Goal: Task Accomplishment & Management: Complete application form

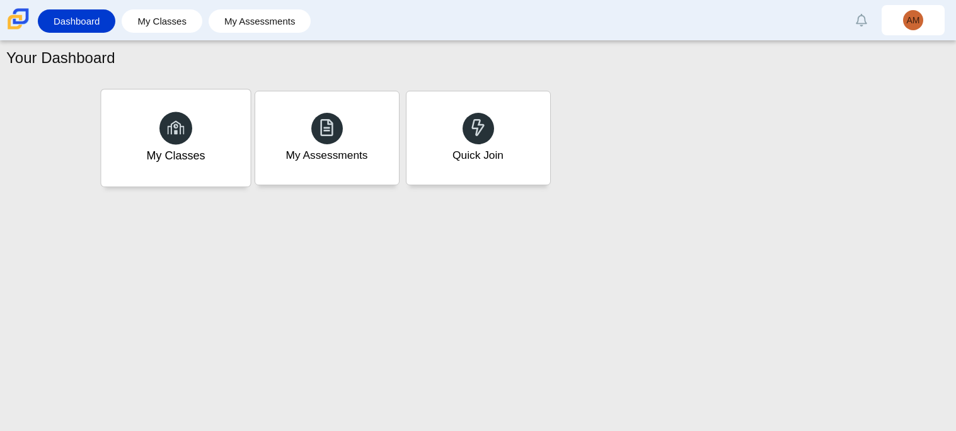
click at [186, 151] on div "My Classes" at bounding box center [175, 155] width 59 height 16
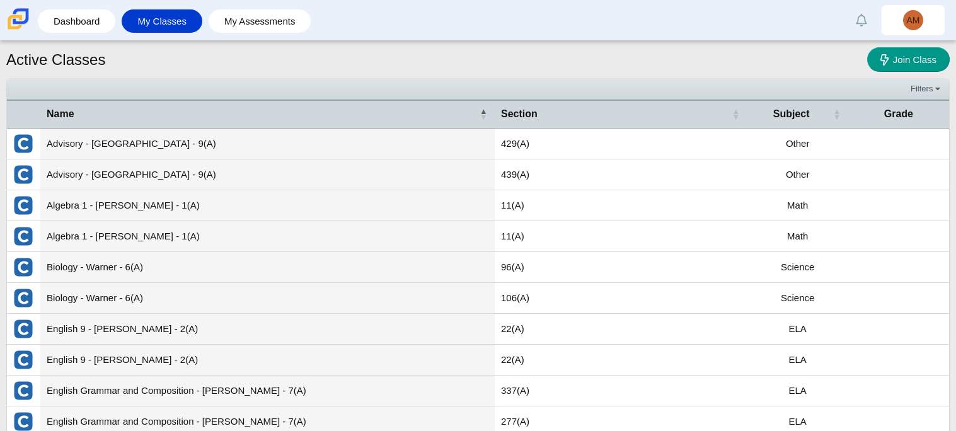
scroll to position [45, 0]
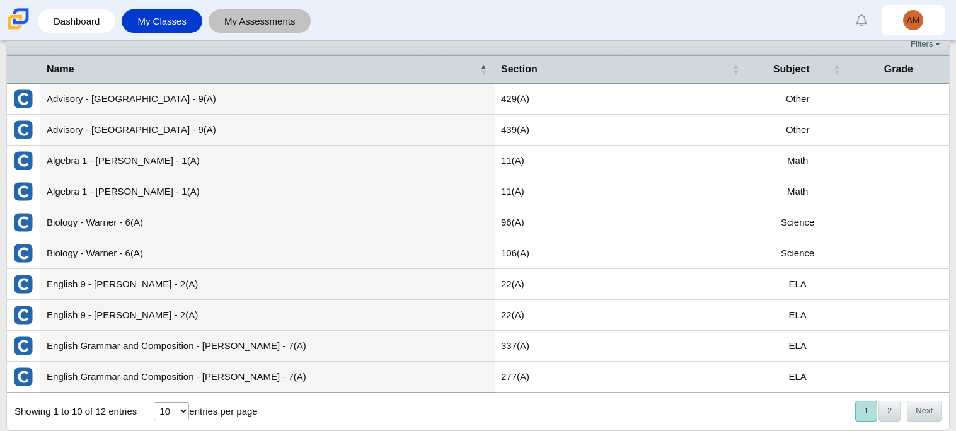
click at [270, 26] on link "My Assessments" at bounding box center [260, 20] width 90 height 23
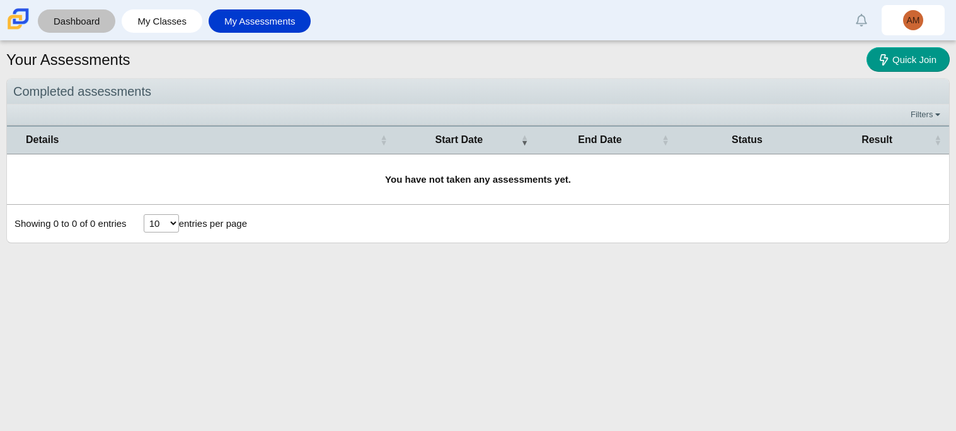
click at [89, 26] on link "Dashboard" at bounding box center [76, 20] width 65 height 23
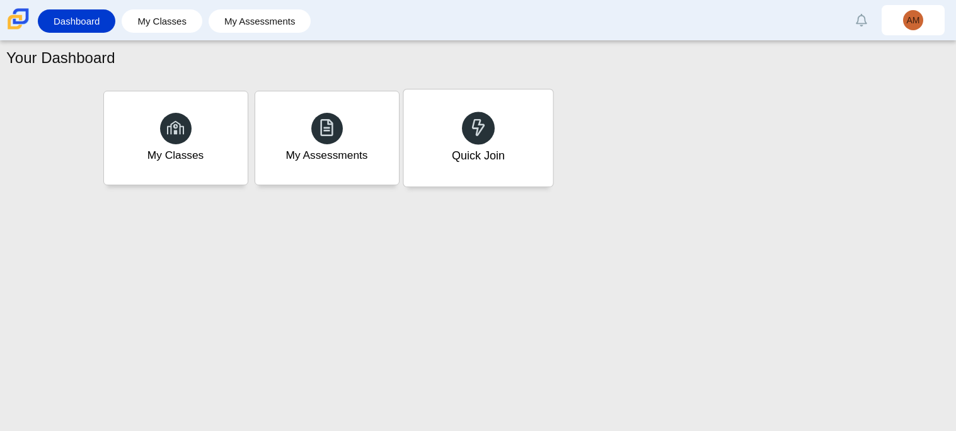
click at [448, 144] on div "Quick Join" at bounding box center [477, 137] width 149 height 97
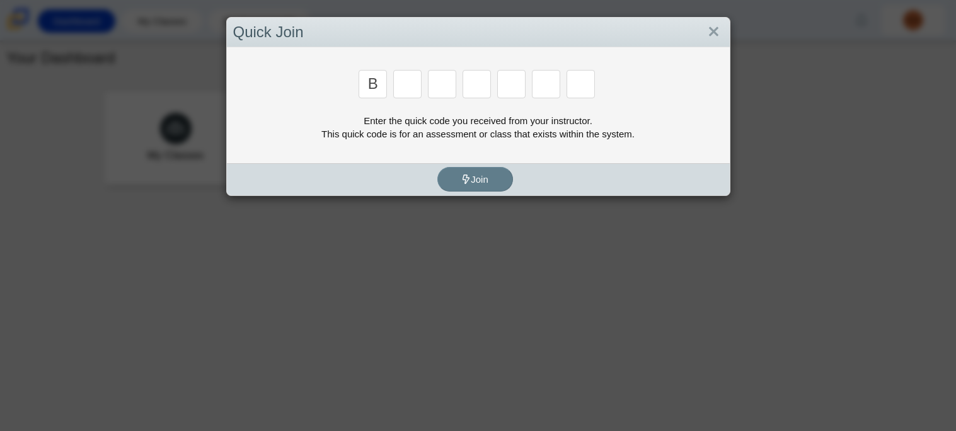
type input "b"
type input "m"
type input "3"
type input "5"
type input "3"
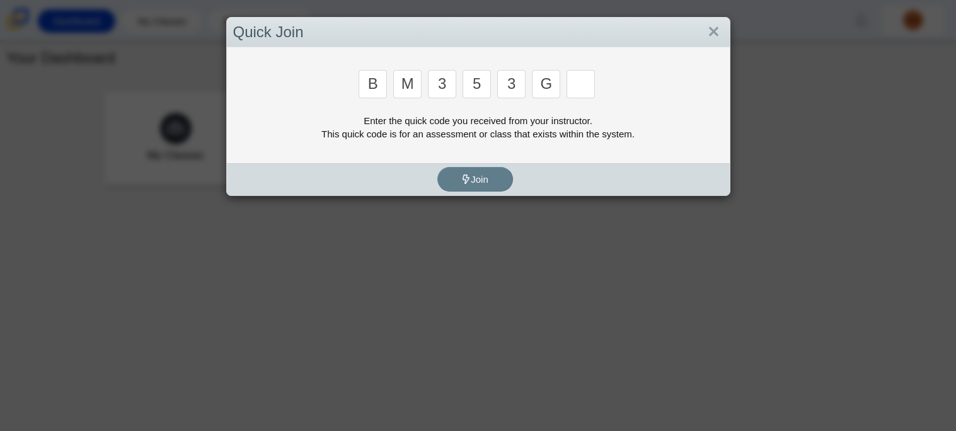
type input "g"
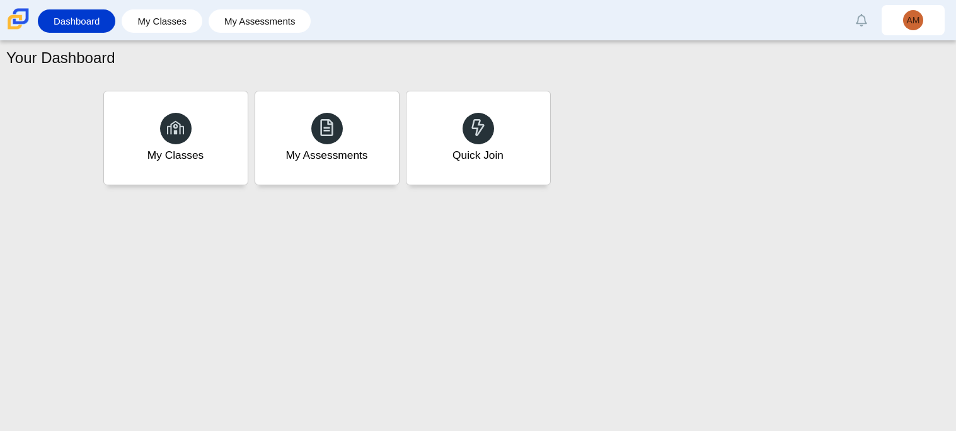
type input "b"
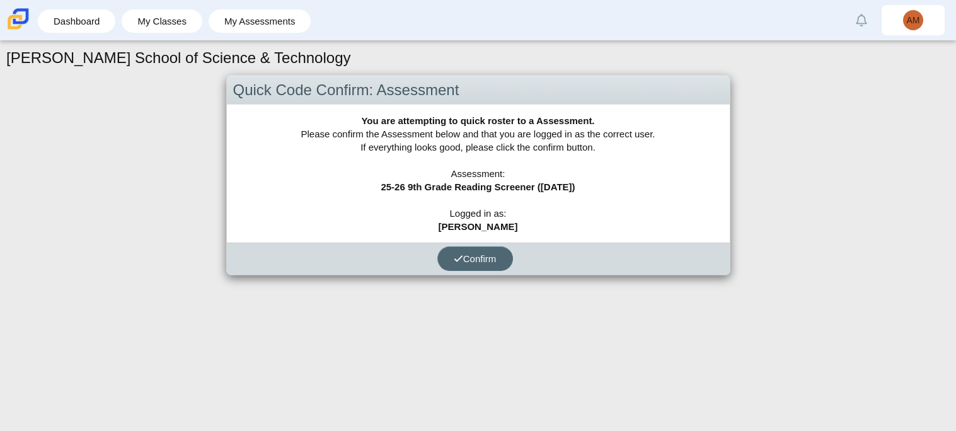
click at [486, 257] on span "Confirm" at bounding box center [475, 258] width 43 height 11
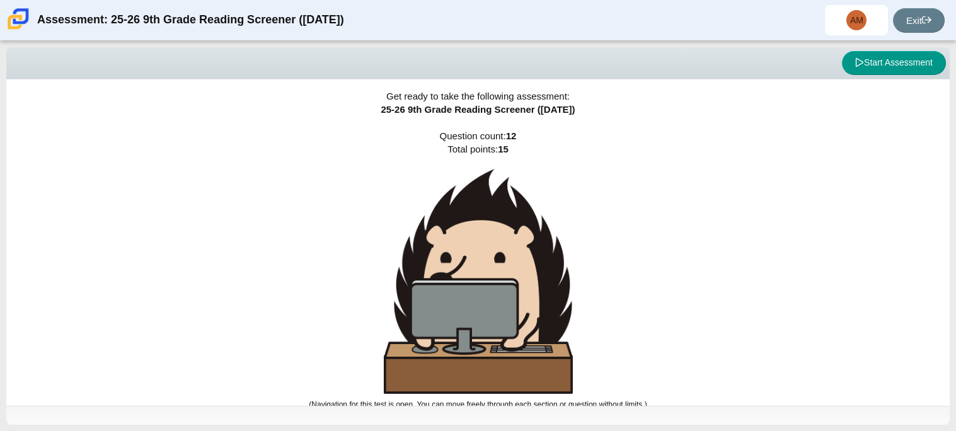
scroll to position [8, 0]
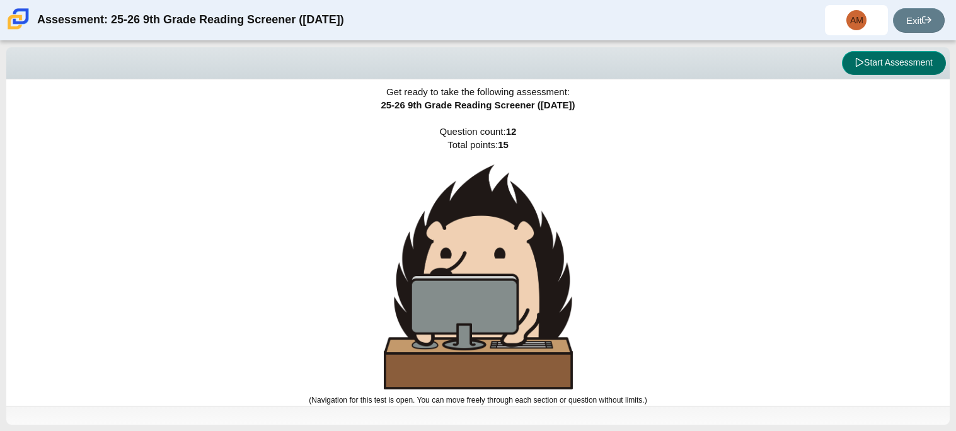
click at [924, 71] on button "Start Assessment" at bounding box center [894, 63] width 104 height 24
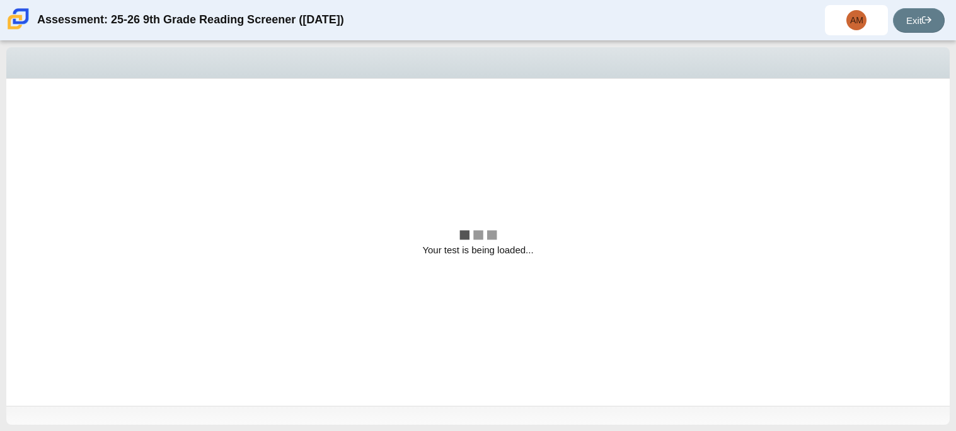
scroll to position [0, 0]
select select "ccc5b315-3c7c-471c-bf90-f22c8299c798"
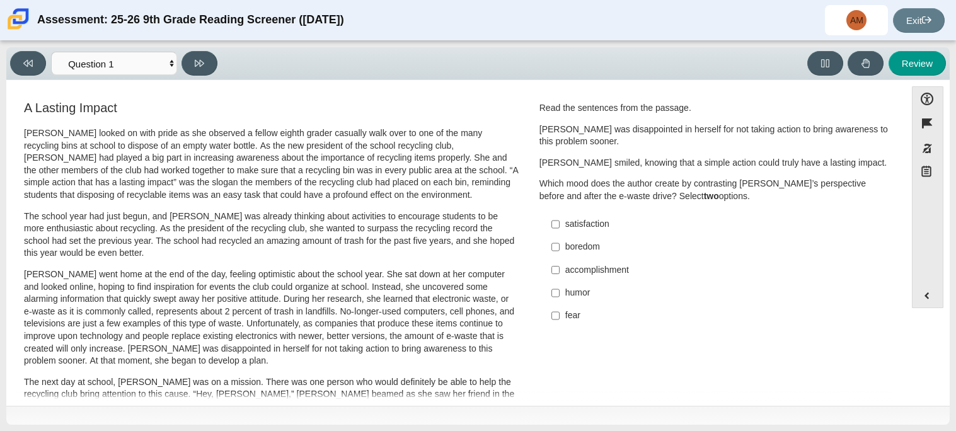
click at [615, 275] on div "accomplishment" at bounding box center [724, 270] width 318 height 13
click at [559, 275] on input "accomplishment accomplishment" at bounding box center [555, 269] width 8 height 23
checkbox input "true"
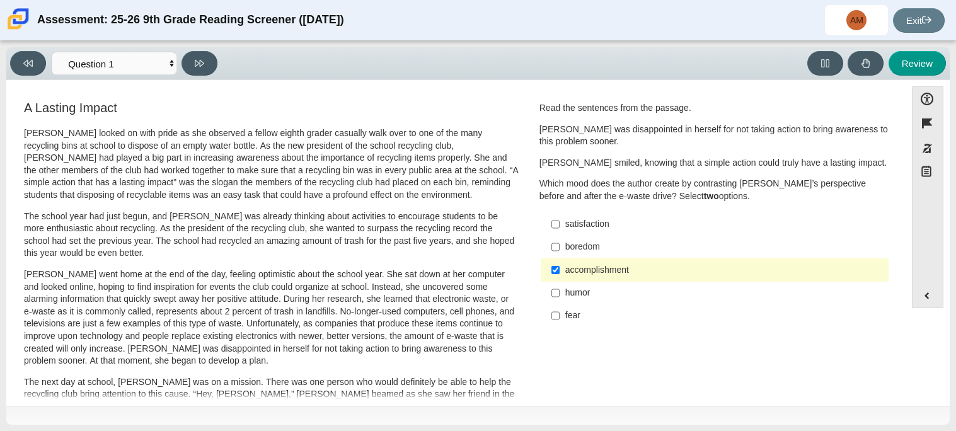
click at [603, 220] on div "satisfaction" at bounding box center [724, 224] width 318 height 13
click at [559, 220] on input "satisfaction satisfaction" at bounding box center [555, 224] width 8 height 23
checkbox input "true"
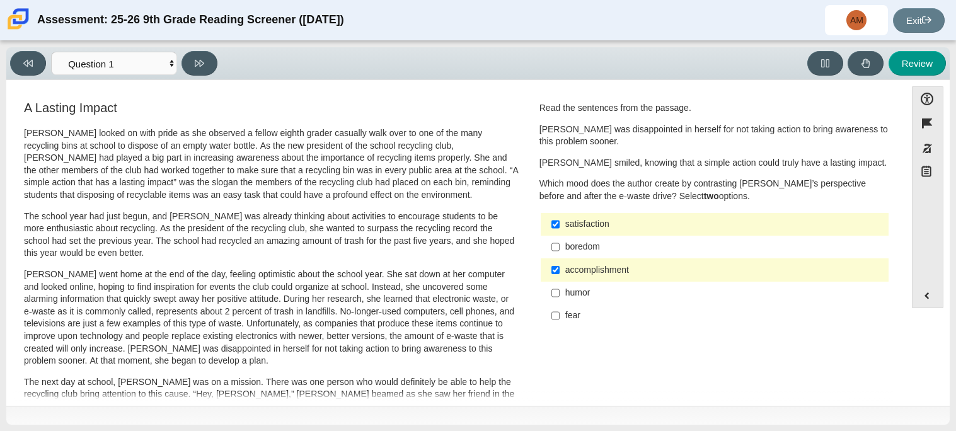
click at [663, 270] on div "accomplishment" at bounding box center [724, 270] width 318 height 13
click at [559, 270] on input "accomplishment accomplishment" at bounding box center [555, 269] width 8 height 23
checkbox input "false"
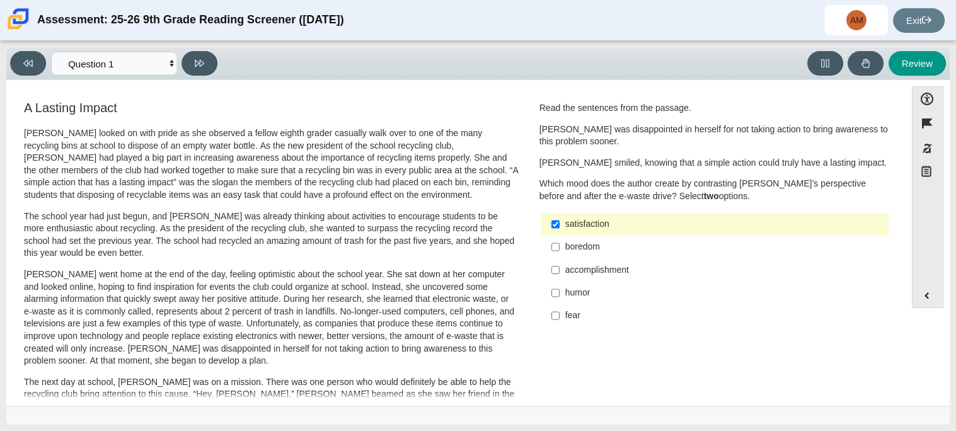
click at [622, 220] on div "satisfaction" at bounding box center [724, 224] width 318 height 13
click at [559, 220] on input "satisfaction satisfaction" at bounding box center [555, 224] width 8 height 23
checkbox input "false"
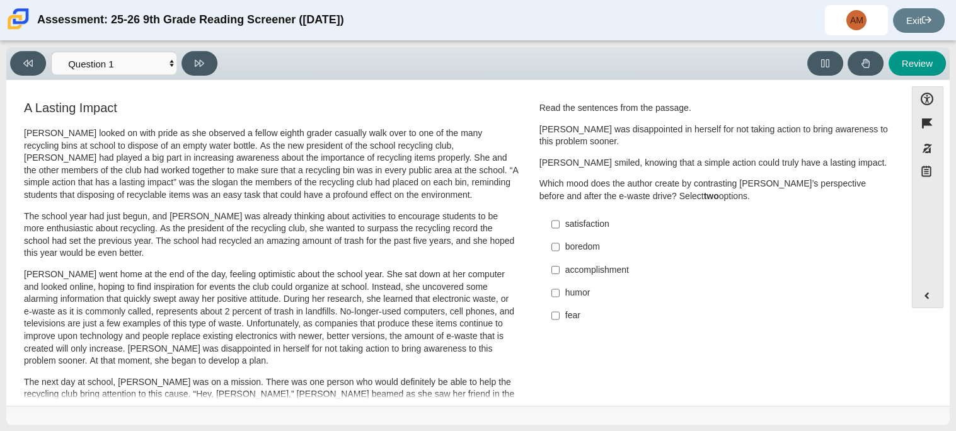
click at [586, 268] on div "accomplishment" at bounding box center [724, 270] width 318 height 13
click at [559, 268] on input "accomplishment accomplishment" at bounding box center [555, 269] width 8 height 23
checkbox input "true"
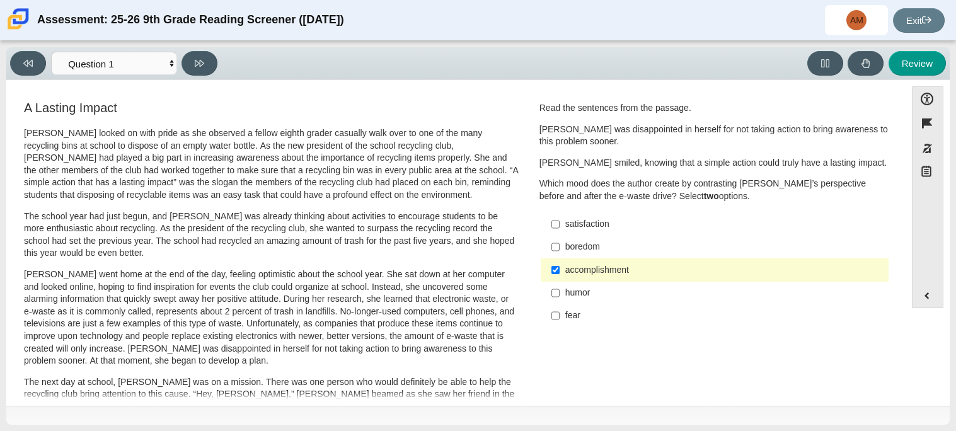
click at [612, 227] on div "satisfaction" at bounding box center [724, 224] width 318 height 13
click at [559, 227] on input "satisfaction satisfaction" at bounding box center [555, 224] width 8 height 23
checkbox input "true"
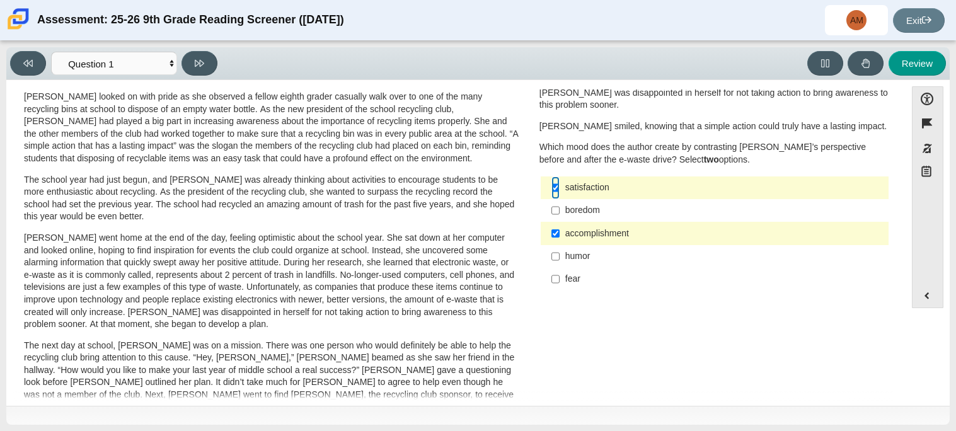
scroll to position [20, 0]
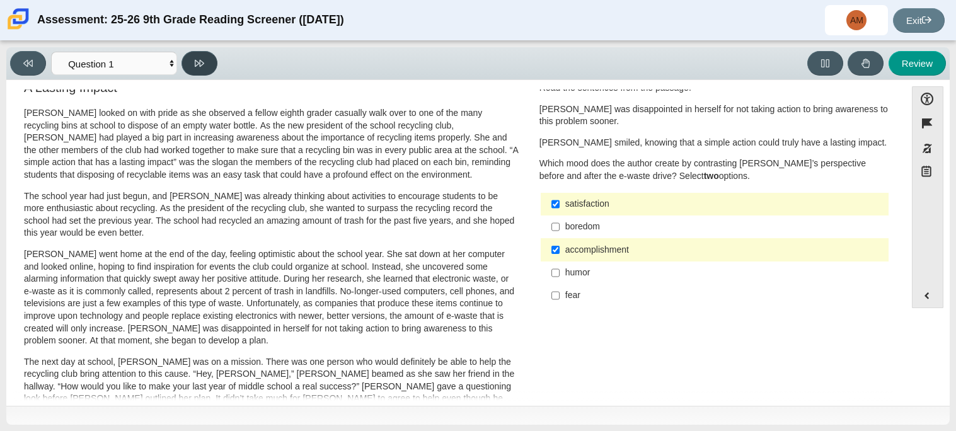
click at [196, 60] on icon at bounding box center [199, 63] width 9 height 9
select select "0ff64528-ffd7-428d-b192-babfaadd44e8"
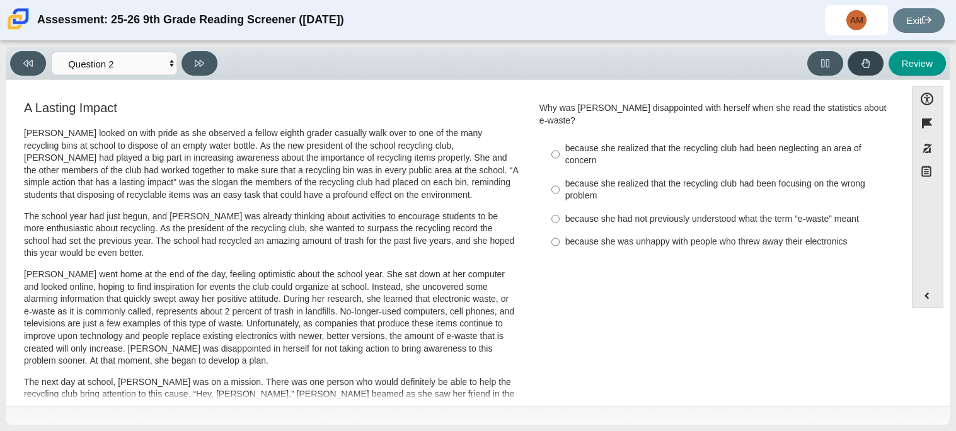
click at [872, 64] on button at bounding box center [865, 63] width 36 height 25
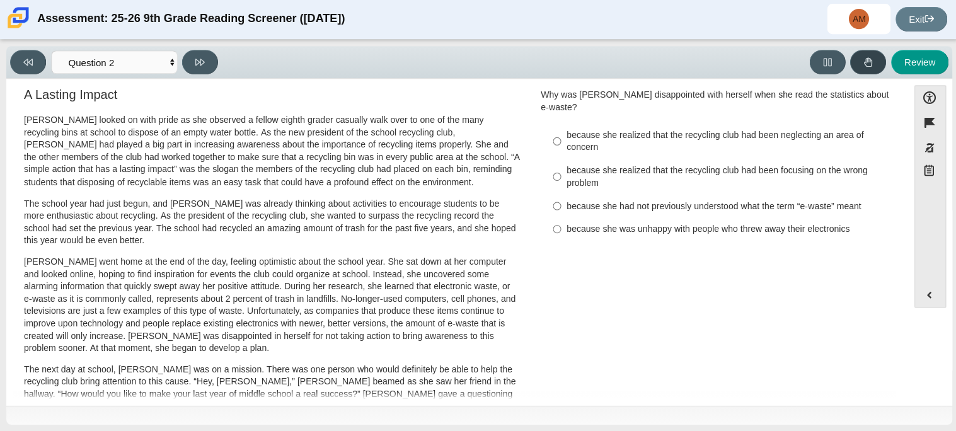
scroll to position [14, 0]
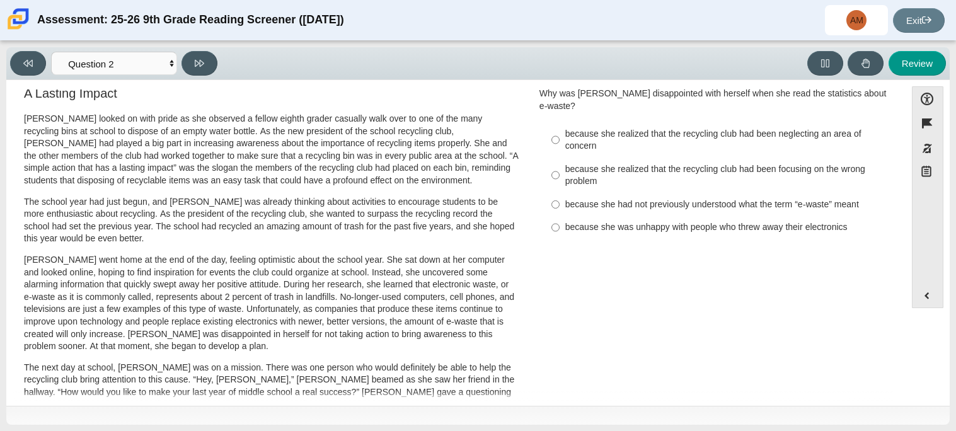
click at [717, 163] on div "because she realized that the recycling club had been focusing on the wrong pro…" at bounding box center [724, 175] width 318 height 25
click at [559, 157] on input "because she realized that the recycling club had been focusing on the wrong pro…" at bounding box center [555, 174] width 8 height 35
radio input "true"
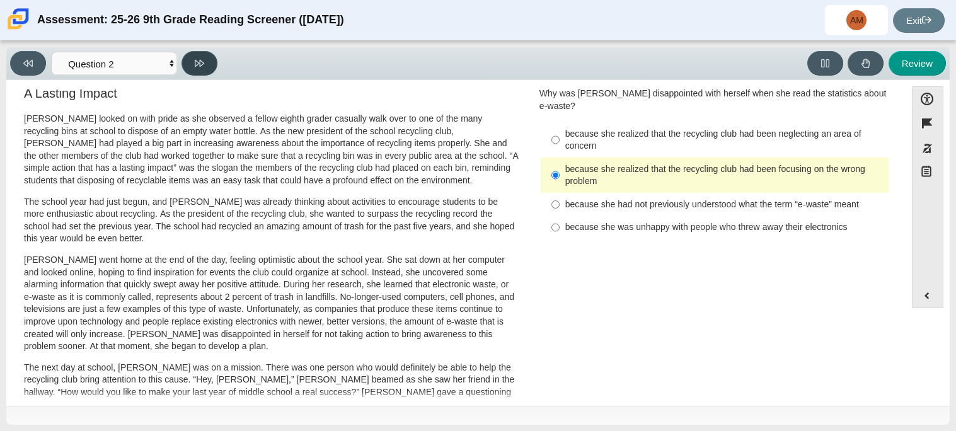
click at [215, 62] on button at bounding box center [199, 63] width 36 height 25
select select "7ce3d843-6974-4858-901c-1ff39630e843"
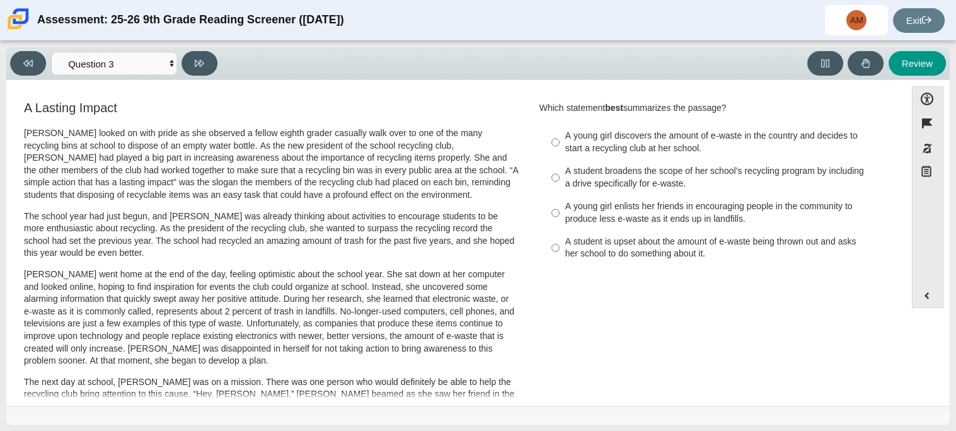
click at [784, 256] on div "A student is upset about the amount of e-waste being thrown out and asks her sc…" at bounding box center [724, 248] width 318 height 25
click at [559, 256] on input "A student is upset about the amount of e-waste being thrown out and asks her sc…" at bounding box center [555, 248] width 8 height 35
radio input "true"
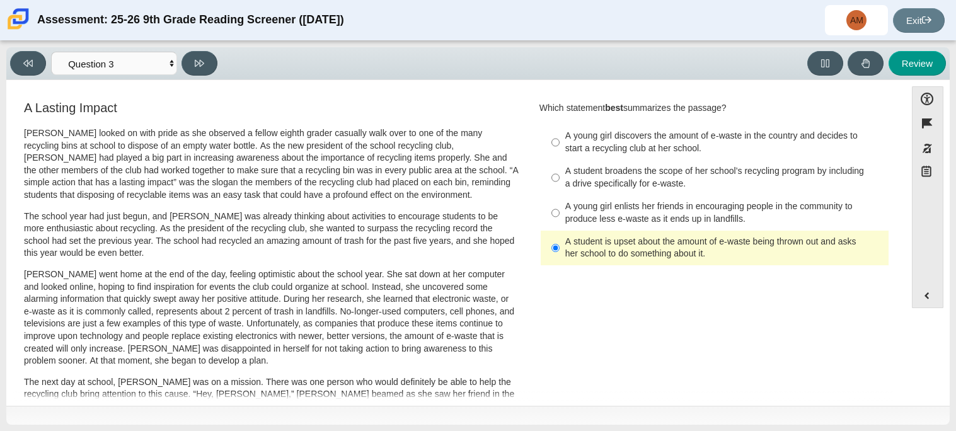
click at [796, 140] on div "A young girl discovers the amount of e-waste in the country and decides to star…" at bounding box center [724, 142] width 318 height 25
click at [559, 140] on input "A young girl discovers the amount of e-waste in the country and decides to star…" at bounding box center [555, 142] width 8 height 35
radio input "true"
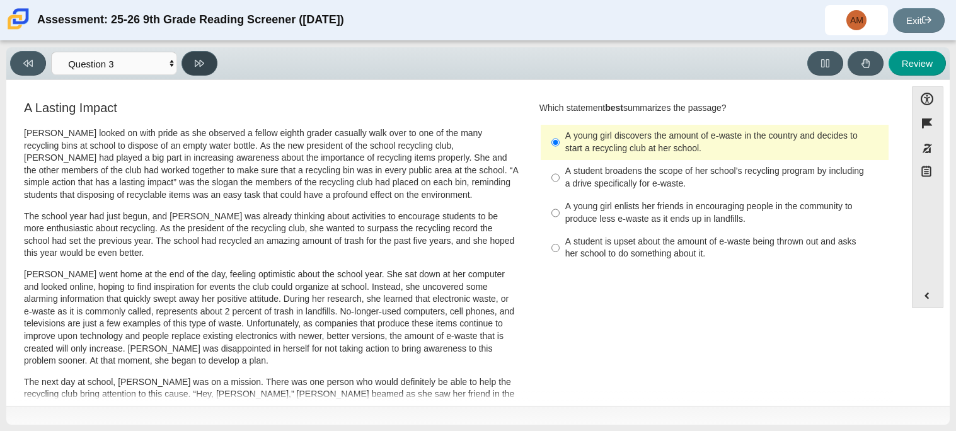
click at [190, 68] on button at bounding box center [199, 63] width 36 height 25
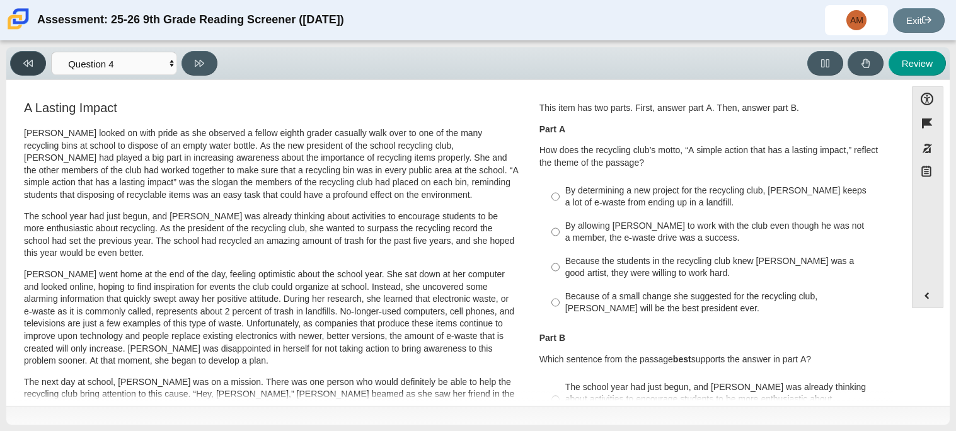
click at [33, 64] on button at bounding box center [28, 63] width 36 height 25
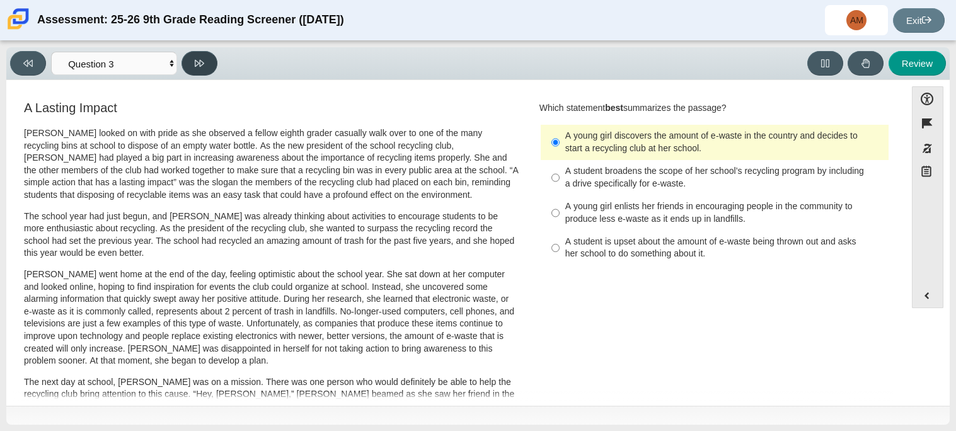
click at [204, 52] on button at bounding box center [199, 63] width 36 height 25
select select "ca9ea0f1-49c5-4bd1-83b0-472c18652b42"
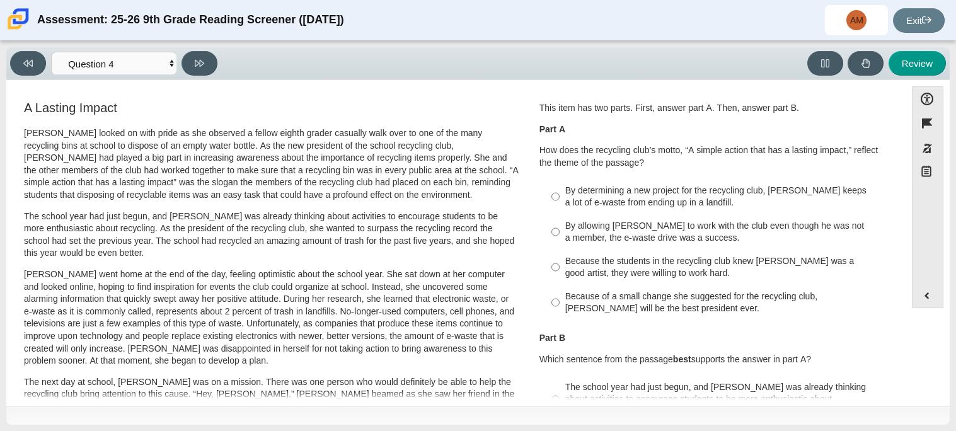
click at [655, 200] on div "By determining a new project for the recycling club, Scarlett keeps a lot of e-…" at bounding box center [724, 197] width 318 height 25
click at [559, 200] on input "By determining a new project for the recycling club, Scarlett keeps a lot of e-…" at bounding box center [555, 196] width 8 height 35
radio input "true"
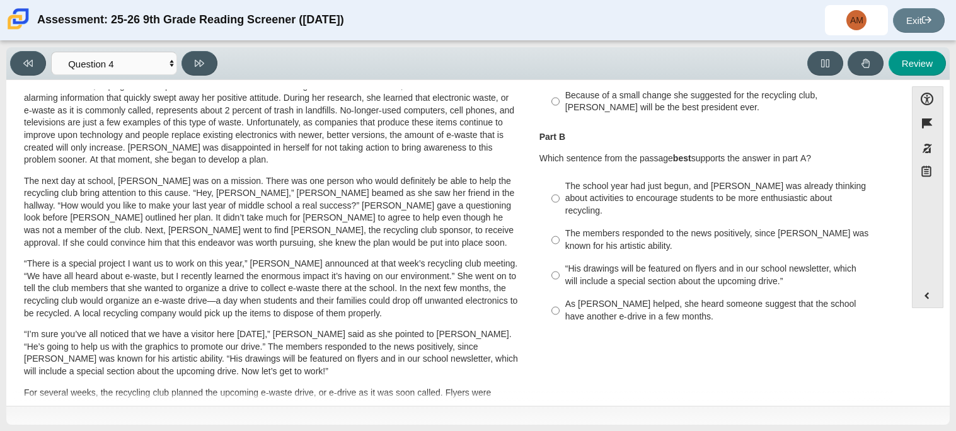
scroll to position [204, 0]
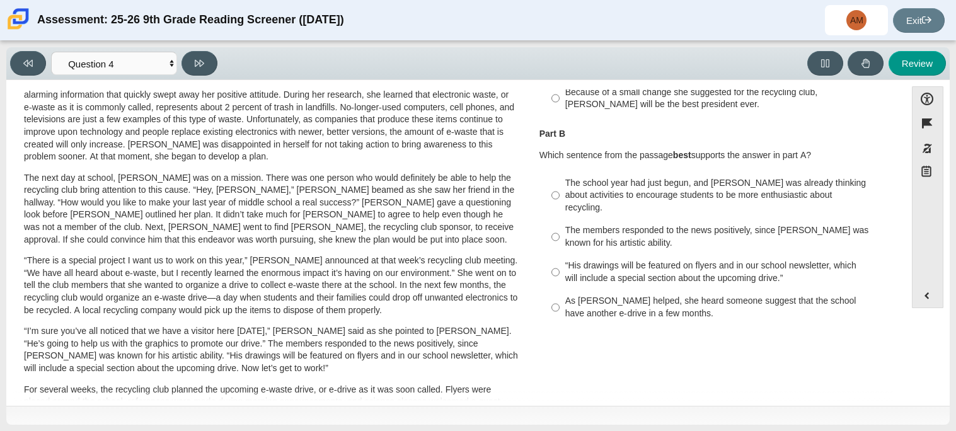
click at [641, 183] on div "The school year had just begun, and Scarlett was already thinking about activit…" at bounding box center [724, 195] width 318 height 37
click at [559, 183] on input "The school year had just begun, and Scarlett was already thinking about activit…" at bounding box center [555, 195] width 8 height 48
radio input "true"
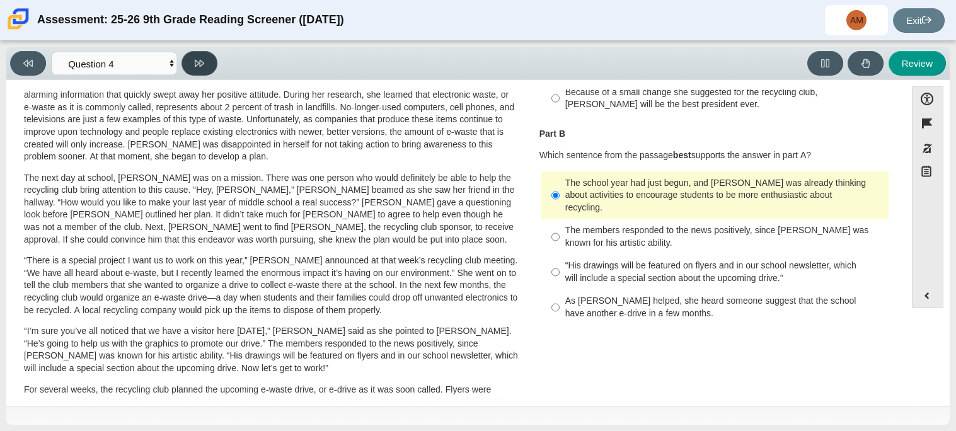
click at [210, 66] on button at bounding box center [199, 63] width 36 height 25
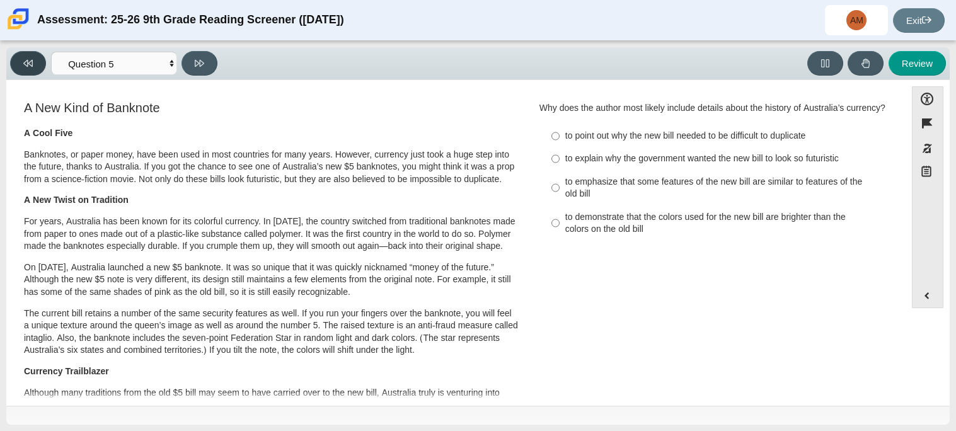
click at [13, 60] on button at bounding box center [28, 63] width 36 height 25
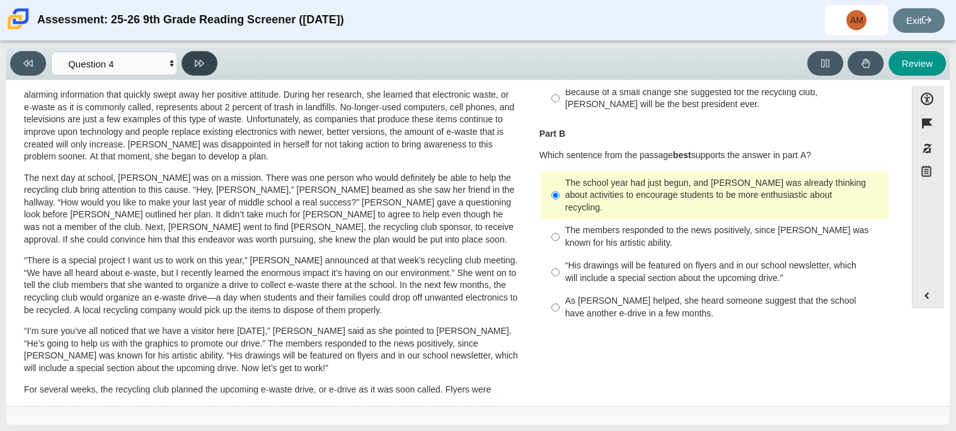
click at [207, 60] on button at bounding box center [199, 63] width 36 height 25
select select "e41f1a79-e29f-4095-8030-a53364015bed"
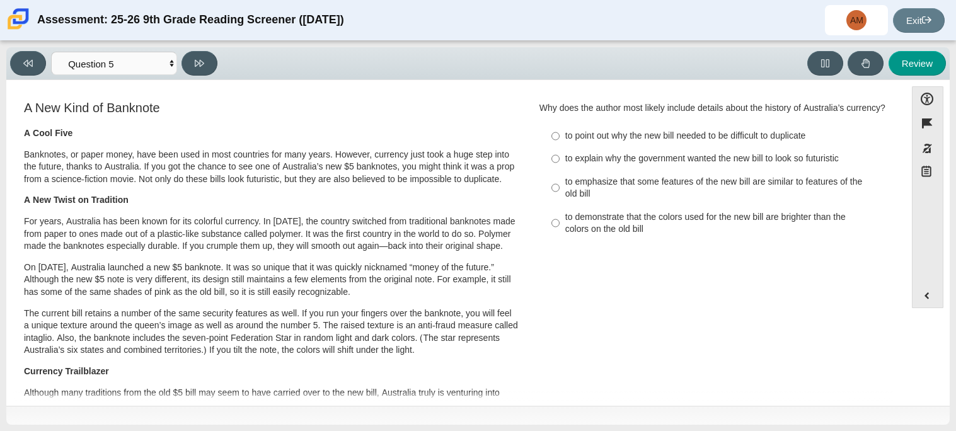
click at [680, 139] on div "to point out why the new bill needed to be difficult to duplicate" at bounding box center [724, 136] width 318 height 13
click at [559, 139] on input "to point out why the new bill needed to be difficult to duplicate to point out …" at bounding box center [555, 136] width 8 height 23
radio input "true"
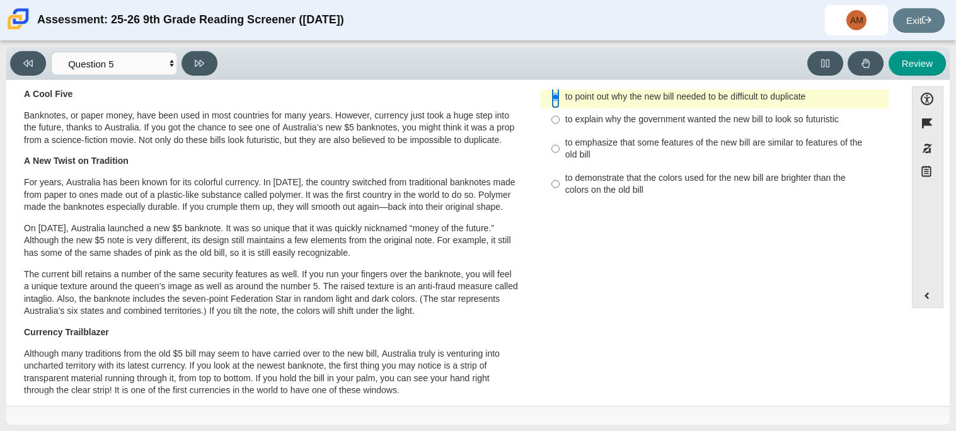
scroll to position [40, 0]
click at [198, 69] on button at bounding box center [199, 63] width 36 height 25
select select "69146e31-7b3d-4a3e-9ce6-f30c24342ae0"
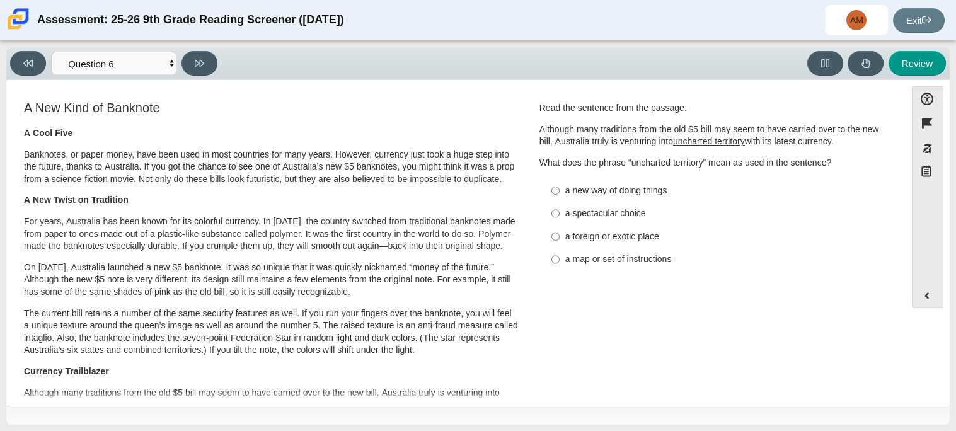
click at [644, 190] on div "a new way of doing things" at bounding box center [724, 191] width 318 height 13
click at [559, 190] on input "a new way of doing things a new way of doing things" at bounding box center [555, 190] width 8 height 23
radio input "true"
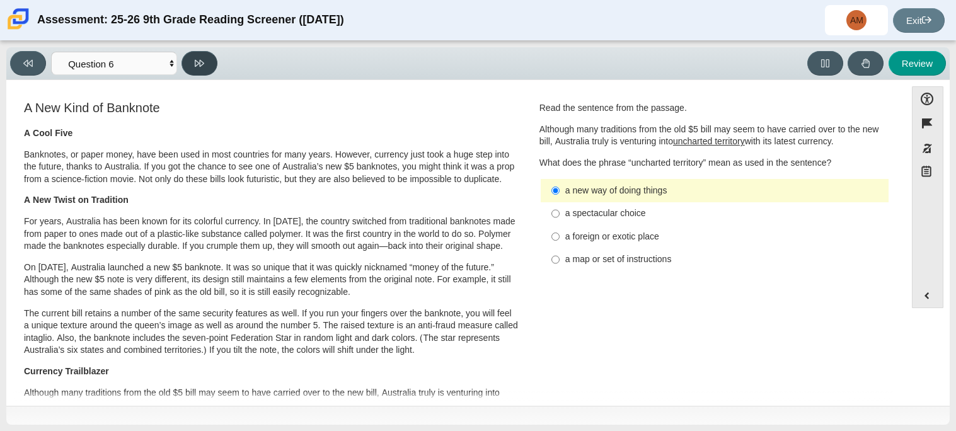
click at [202, 69] on button at bounding box center [199, 63] width 36 height 25
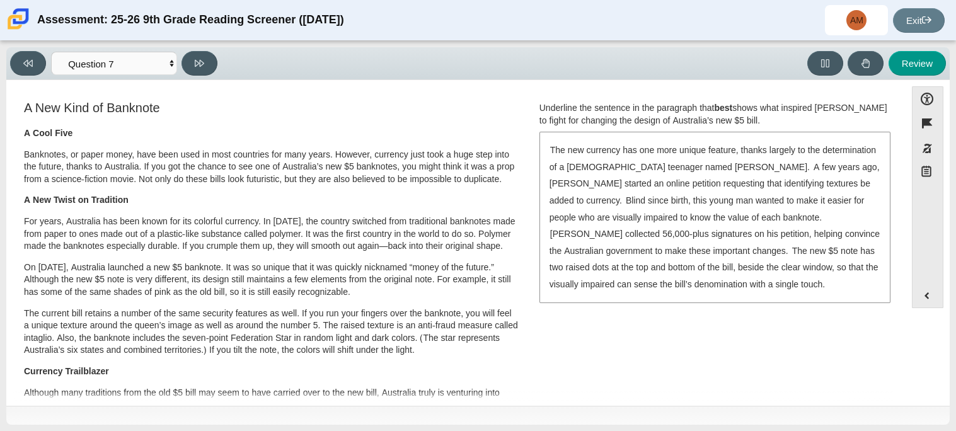
click at [614, 113] on div "Underline the sentence in the paragraph that best shows what inspired Connor Mc…" at bounding box center [714, 114] width 350 height 25
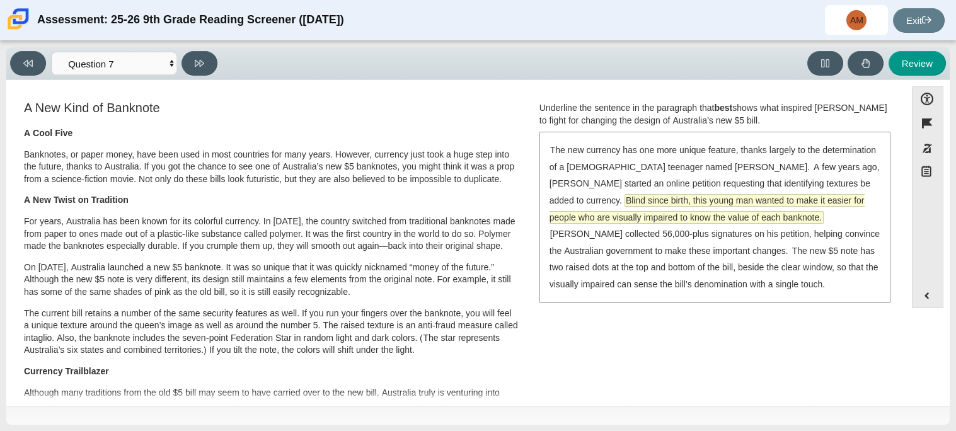
click at [759, 205] on span "Blind since birth, this young man wanted to make it easier for people who are v…" at bounding box center [706, 209] width 315 height 28
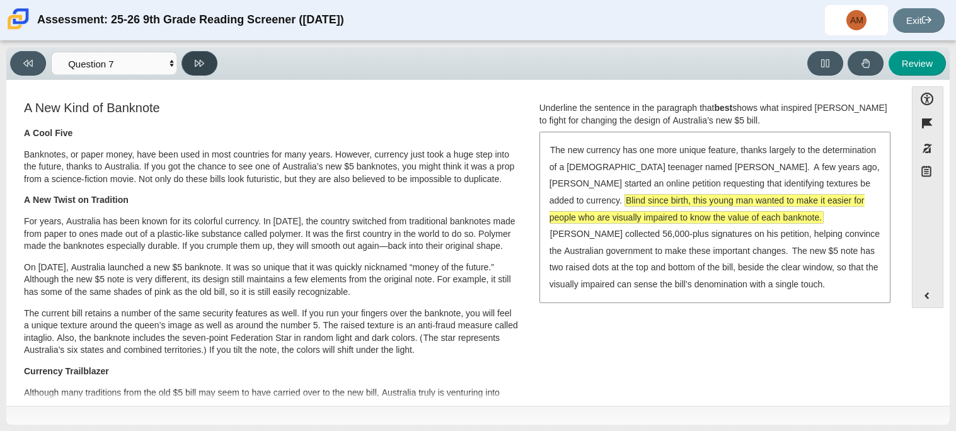
click at [189, 54] on button at bounding box center [199, 63] width 36 height 25
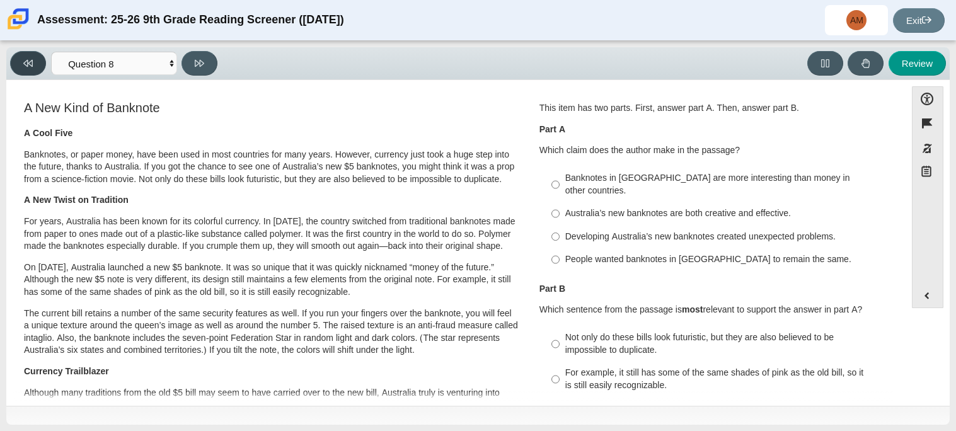
click at [40, 64] on button at bounding box center [28, 63] width 36 height 25
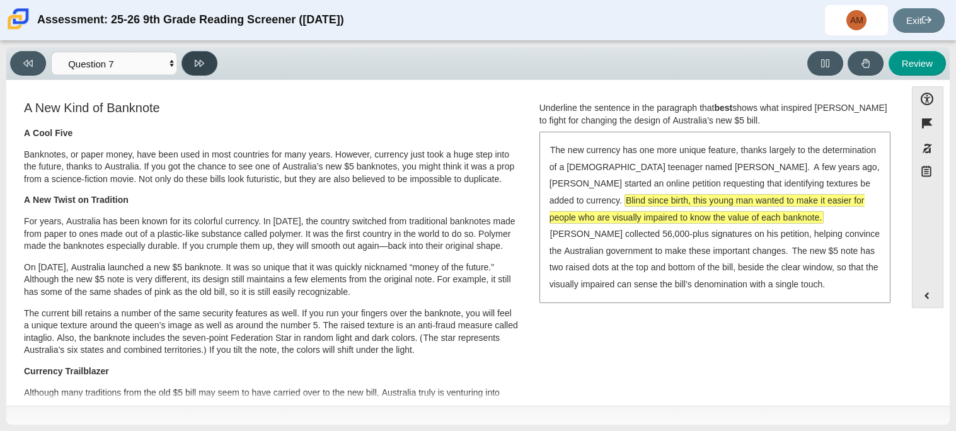
click at [196, 61] on icon at bounding box center [199, 63] width 9 height 9
select select "ea8338c2-a6a3-418e-a305-2b963b54a290"
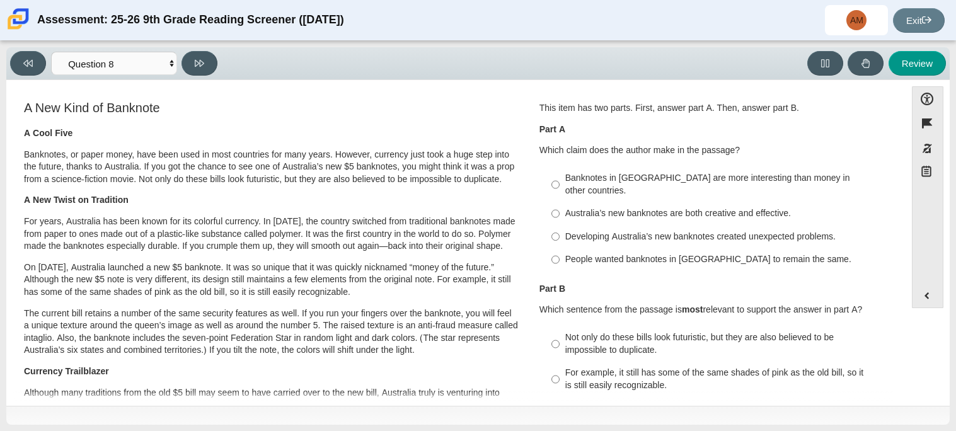
click at [600, 207] on div "Australia’s new banknotes are both creative and effective." at bounding box center [724, 213] width 318 height 13
click at [559, 203] on input "Australia’s new banknotes are both creative and effective. Australia’s new bank…" at bounding box center [555, 213] width 8 height 23
radio input "true"
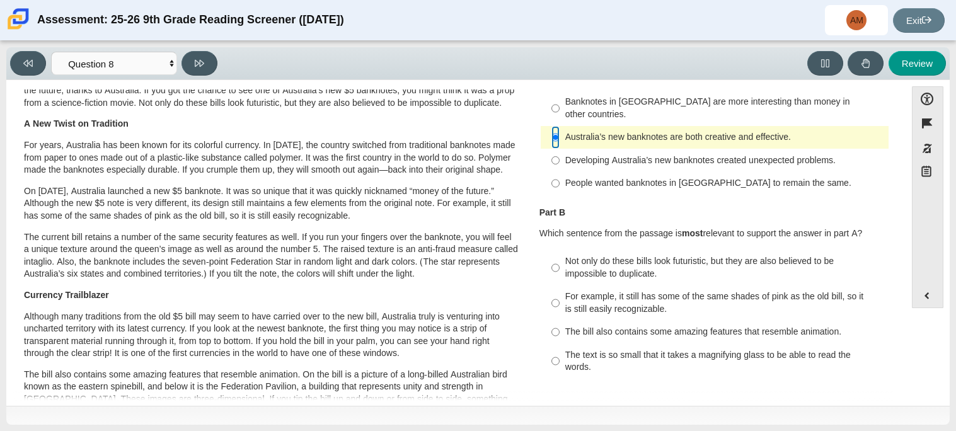
scroll to position [77, 0]
click at [613, 256] on div "Not only do these bills look futuristic, but they are also believed to be impos…" at bounding box center [724, 266] width 318 height 25
click at [559, 256] on input "Not only do these bills look futuristic, but they are also believed to be impos…" at bounding box center [555, 266] width 8 height 35
radio input "true"
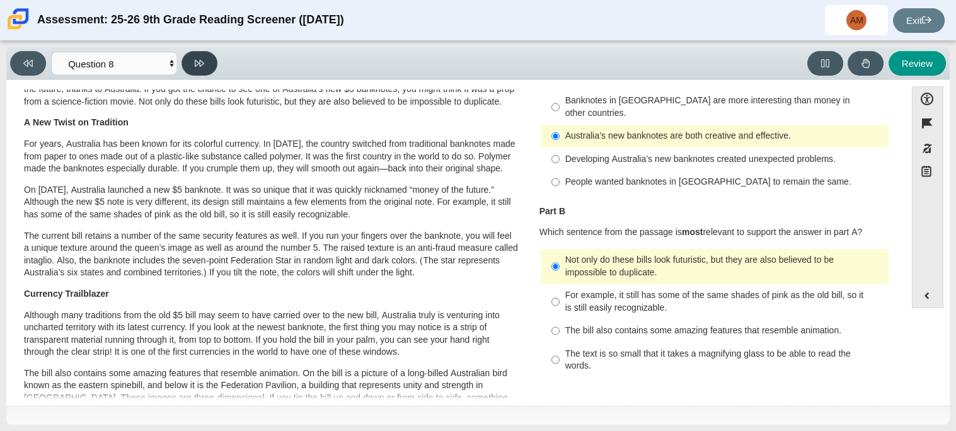
click at [206, 59] on button at bounding box center [199, 63] width 36 height 25
select select "89f058d6-b15c-4ef5-a4b3-fdaffb8868b6"
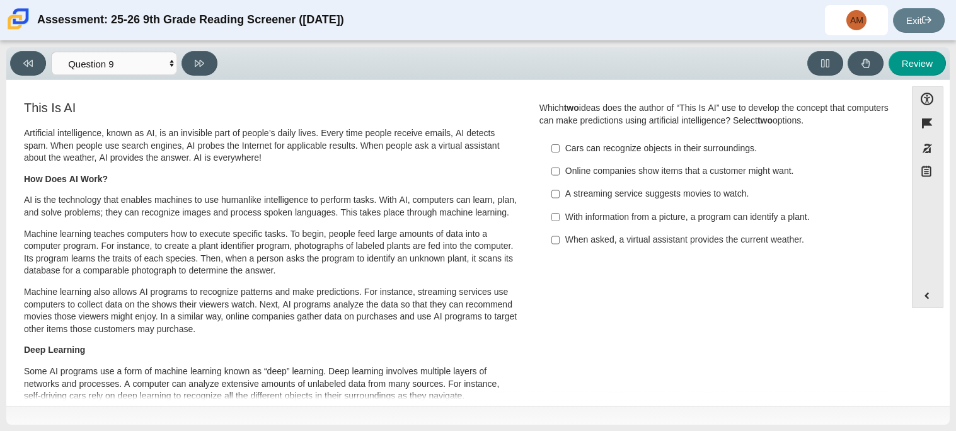
click at [675, 242] on div "When asked, a virtual assistant provides the current weather." at bounding box center [724, 240] width 318 height 13
click at [559, 242] on input "When asked, a virtual assistant provides the current weather. When asked, a vir…" at bounding box center [555, 240] width 8 height 23
checkbox input "true"
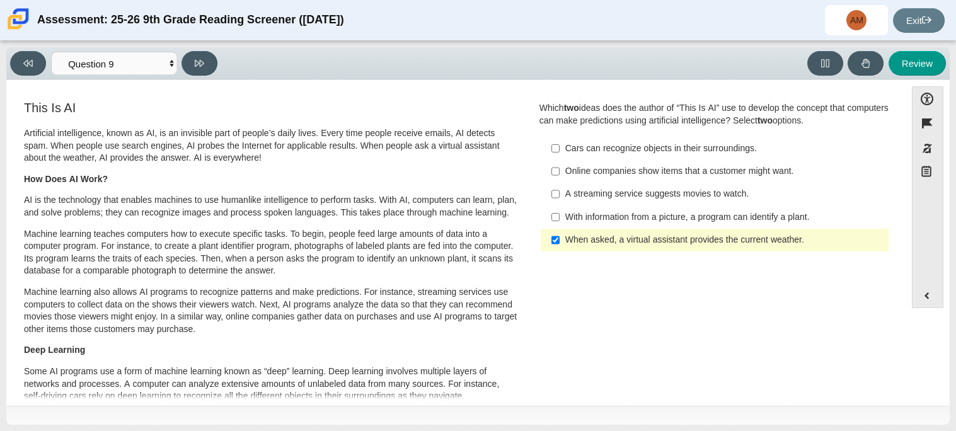
click at [665, 219] on div "With information from a picture, a program can identify a plant." at bounding box center [724, 217] width 318 height 13
click at [559, 219] on input "With information from a picture, a program can identify a plant. With informati…" at bounding box center [555, 216] width 8 height 23
checkbox input "true"
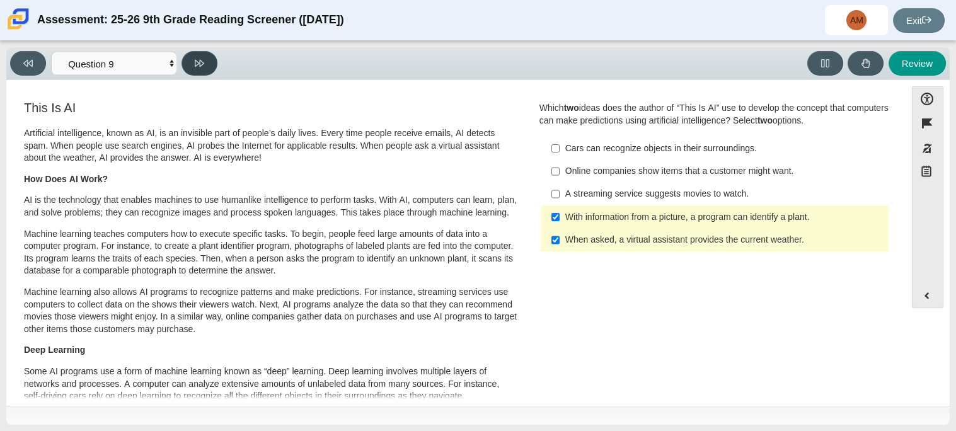
click at [203, 60] on icon at bounding box center [199, 63] width 9 height 9
select select "cdf3c14e-a918-44d1-9b63-3db0fa81641e"
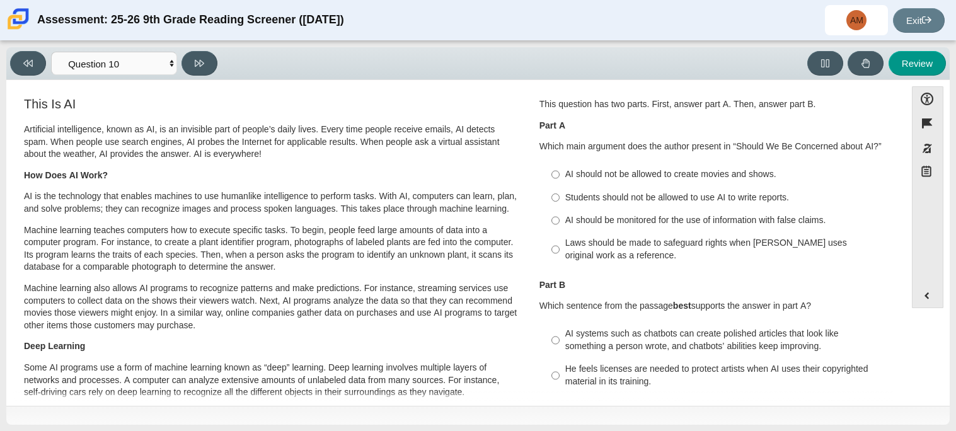
scroll to position [0, 0]
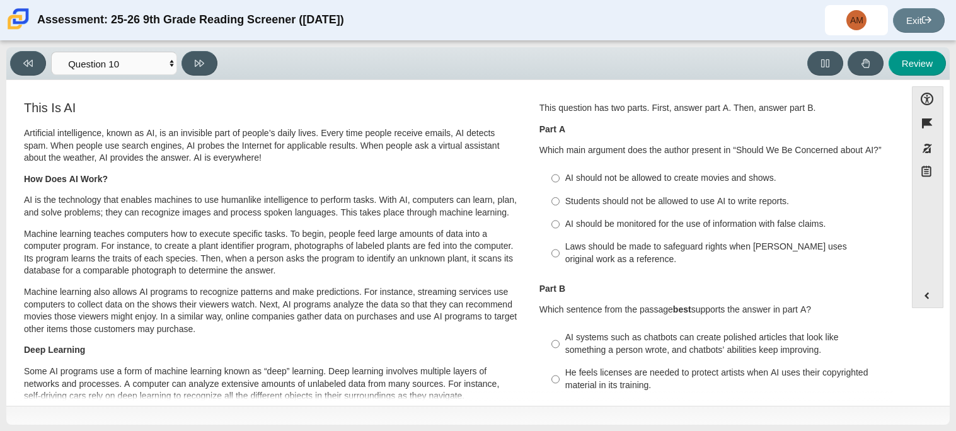
click at [600, 225] on div "AI should be monitored for the use of information with false claims." at bounding box center [724, 224] width 318 height 13
click at [559, 225] on input "AI should be monitored for the use of information with false claims. AI should …" at bounding box center [555, 224] width 8 height 23
radio input "true"
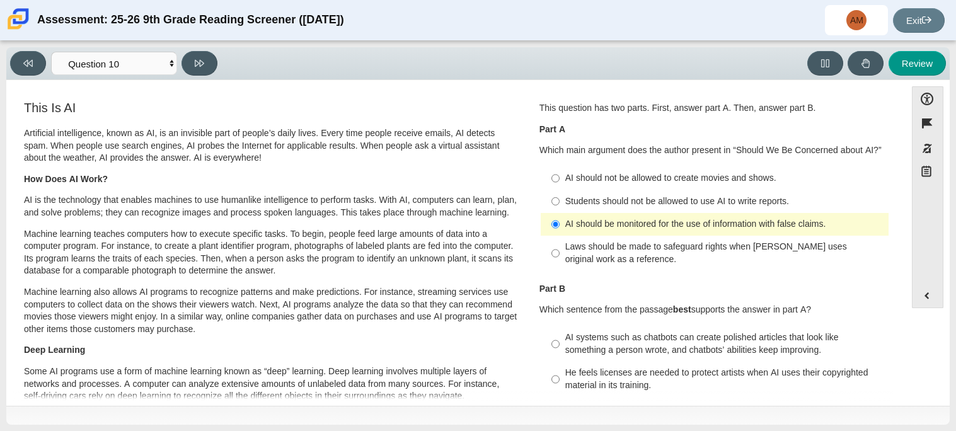
click at [717, 256] on div "Laws should be made to safeguard rights when AI uses original work as a referen…" at bounding box center [724, 253] width 318 height 25
click at [559, 256] on input "Laws should be made to safeguard rights when AI uses original work as a referen…" at bounding box center [555, 253] width 8 height 35
radio input "true"
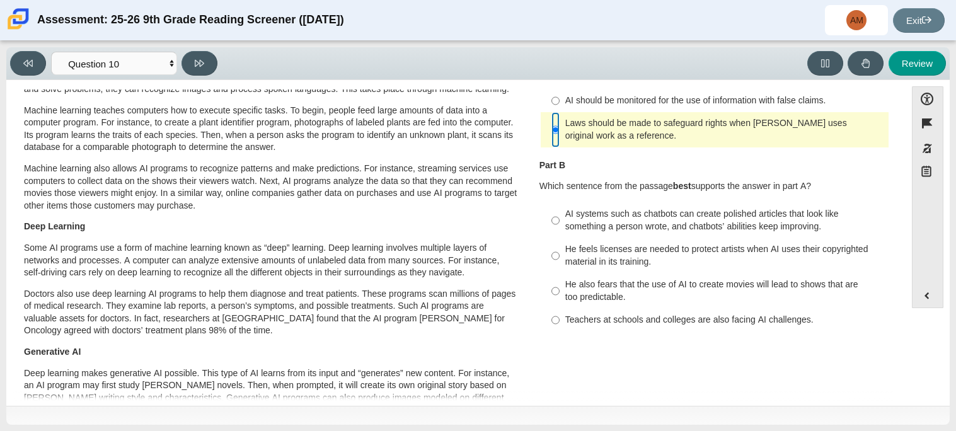
scroll to position [125, 0]
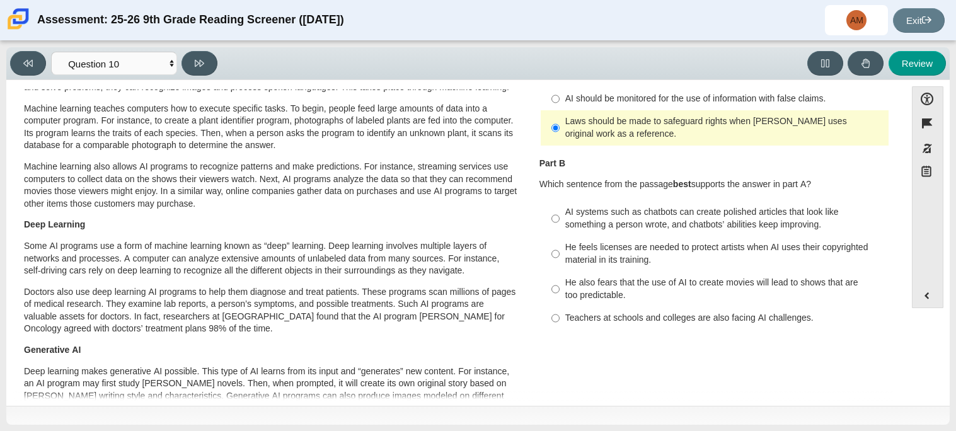
click at [729, 247] on div "He feels licenses are needed to protect artists when AI uses their copyrighted …" at bounding box center [724, 253] width 318 height 25
click at [559, 247] on input "He feels licenses are needed to protect artists when AI uses their copyrighted …" at bounding box center [555, 253] width 8 height 35
radio input "true"
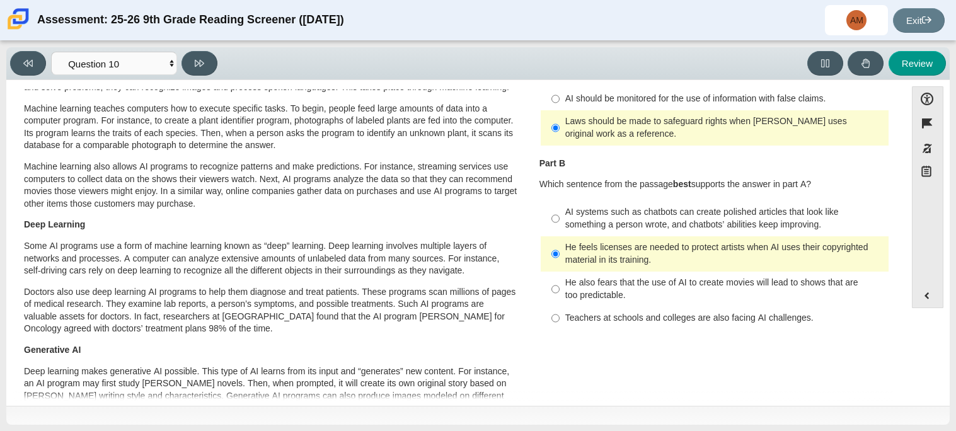
click at [750, 278] on div "He also fears that the use of AI to create movies will lead to shows that are t…" at bounding box center [724, 289] width 318 height 25
click at [559, 278] on input "He also fears that the use of AI to create movies will lead to shows that are t…" at bounding box center [555, 288] width 8 height 35
radio input "true"
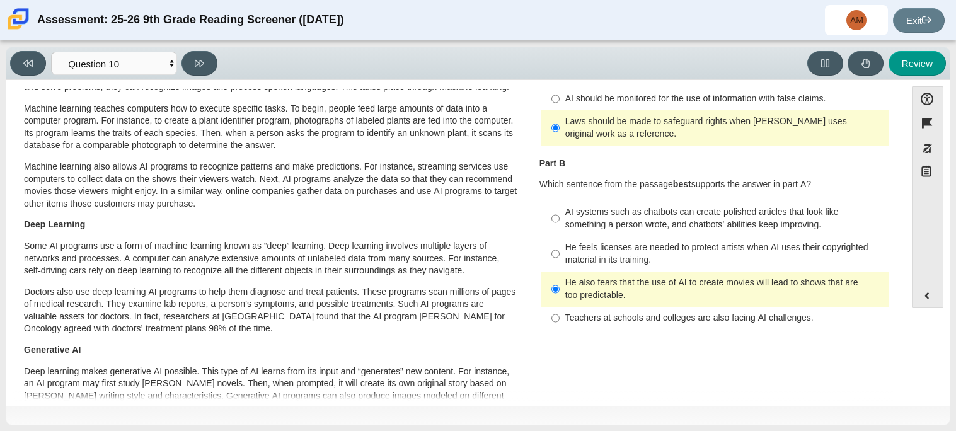
click at [693, 209] on div "AI systems such as chatbots can create polished articles that look like somethi…" at bounding box center [724, 218] width 318 height 25
click at [559, 209] on input "AI systems such as chatbots can create polished articles that look like somethi…" at bounding box center [555, 218] width 8 height 35
radio input "true"
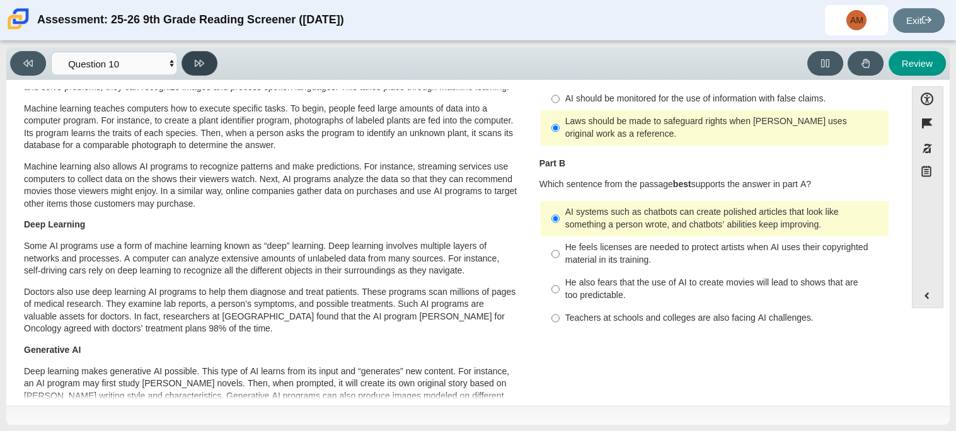
click at [195, 59] on icon at bounding box center [199, 63] width 9 height 9
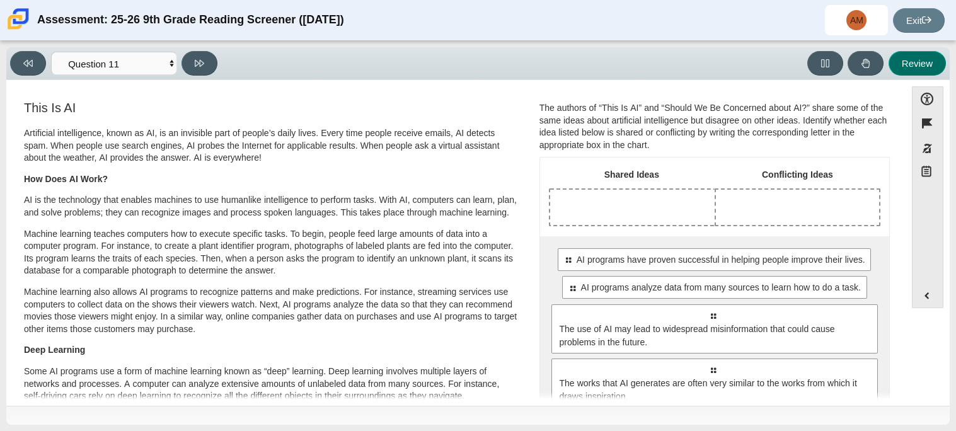
click at [897, 71] on button "Review" at bounding box center [916, 63] width 57 height 25
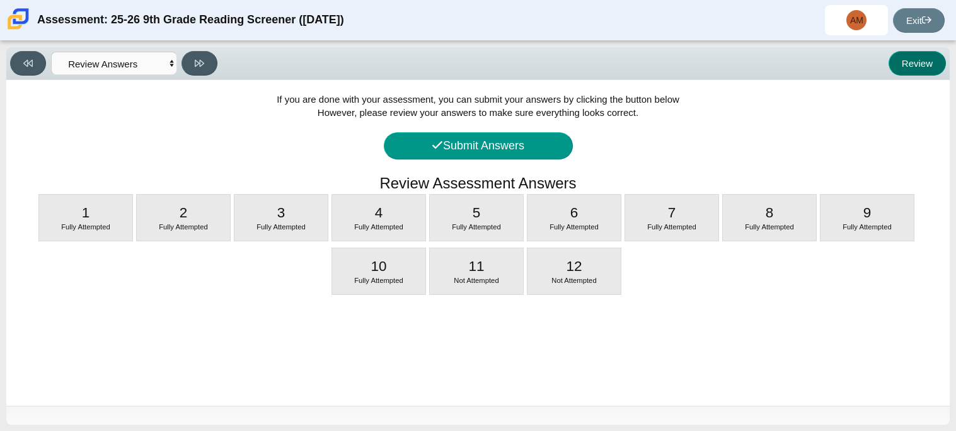
click at [897, 71] on button "Review" at bounding box center [916, 63] width 57 height 25
click at [152, 66] on select "Questions Question 1 Question 2 Question 3 Question 4 Question 5 Question 6 Que…" at bounding box center [114, 63] width 126 height 23
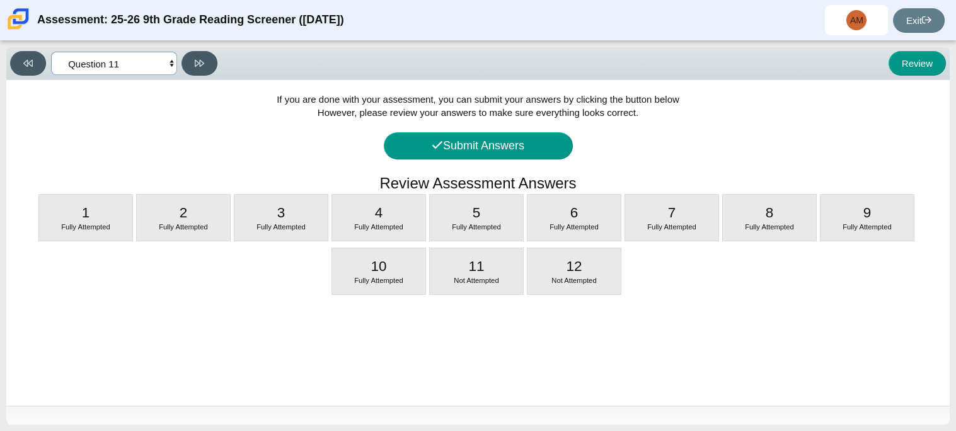
click at [51, 52] on select "Questions Question 1 Question 2 Question 3 Question 4 Question 5 Question 6 Que…" at bounding box center [114, 63] width 126 height 23
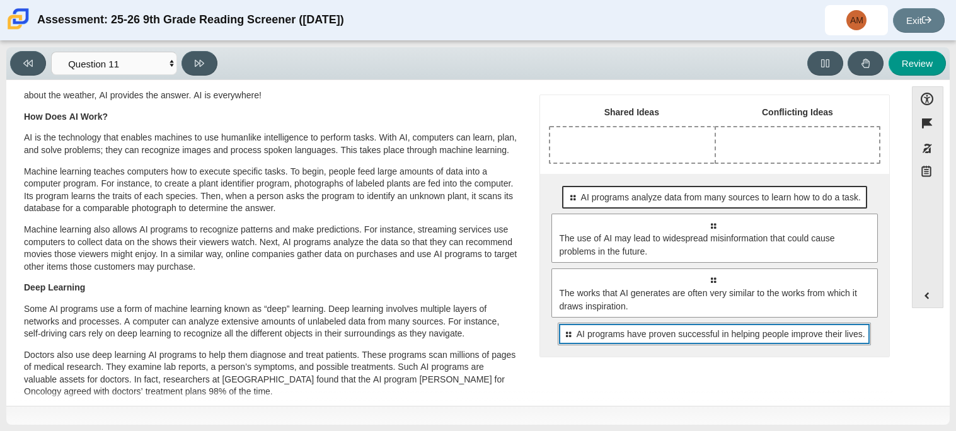
scroll to position [61, 0]
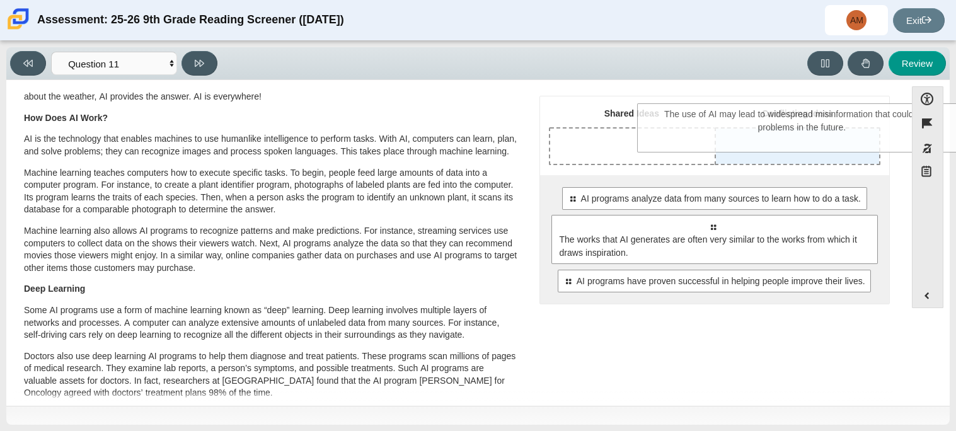
drag, startPoint x: 659, startPoint y: 259, endPoint x: 749, endPoint y: 147, distance: 143.4
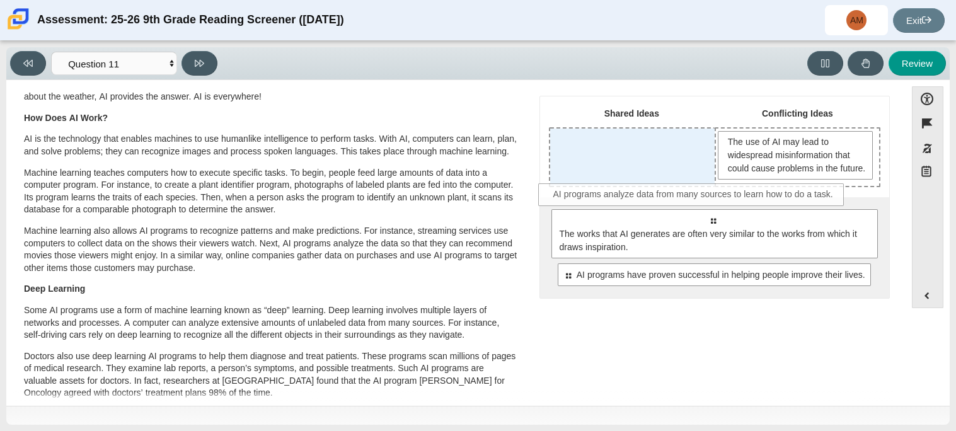
drag, startPoint x: 683, startPoint y: 236, endPoint x: 666, endPoint y: 198, distance: 41.7
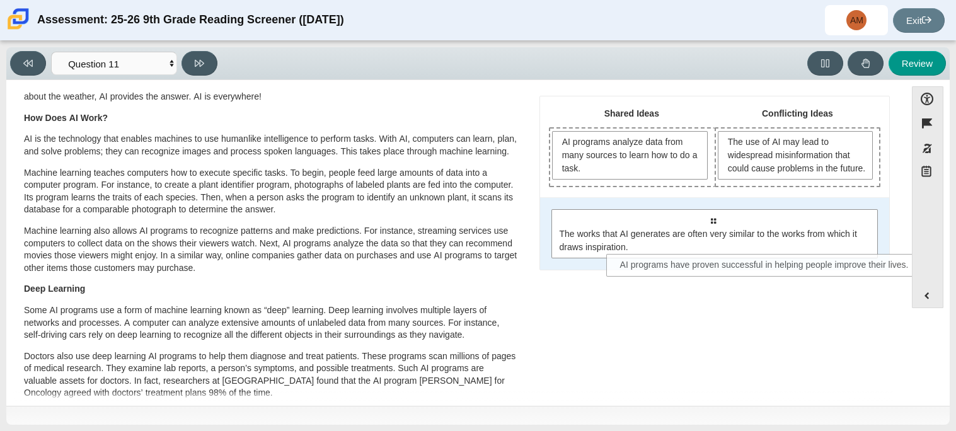
drag, startPoint x: 663, startPoint y: 297, endPoint x: 714, endPoint y: 275, distance: 55.3
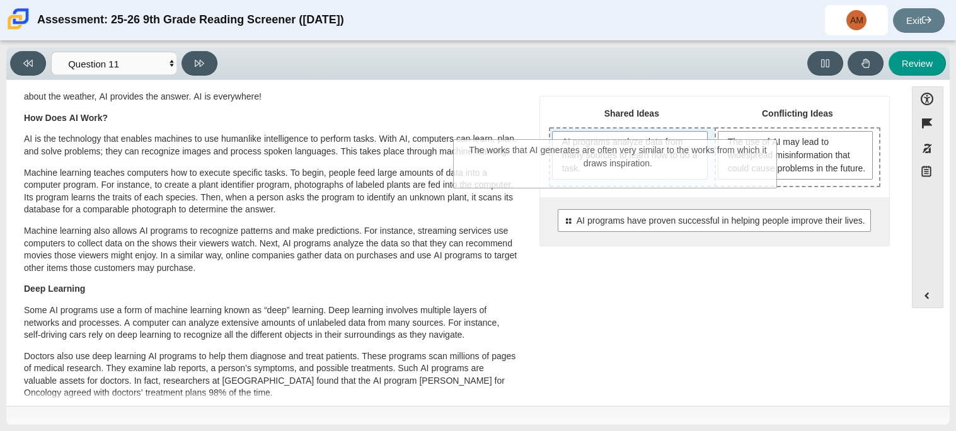
drag, startPoint x: 719, startPoint y: 260, endPoint x: 625, endPoint y: 178, distance: 124.6
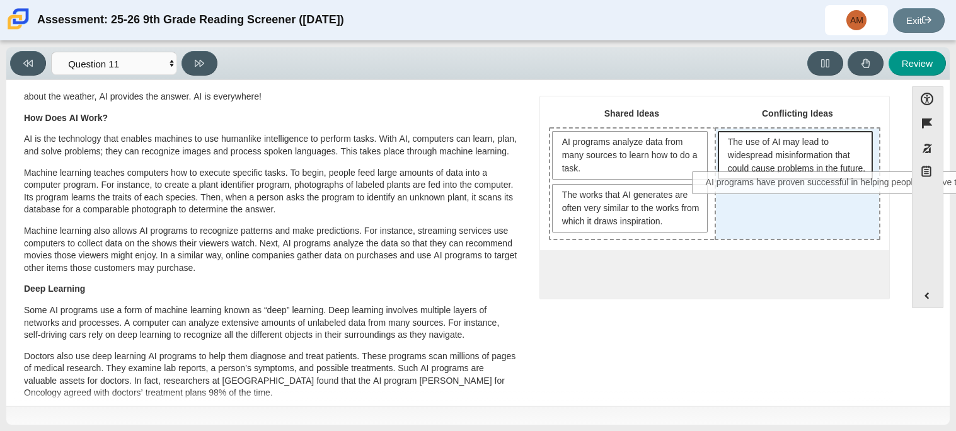
drag, startPoint x: 659, startPoint y: 268, endPoint x: 798, endPoint y: 179, distance: 164.9
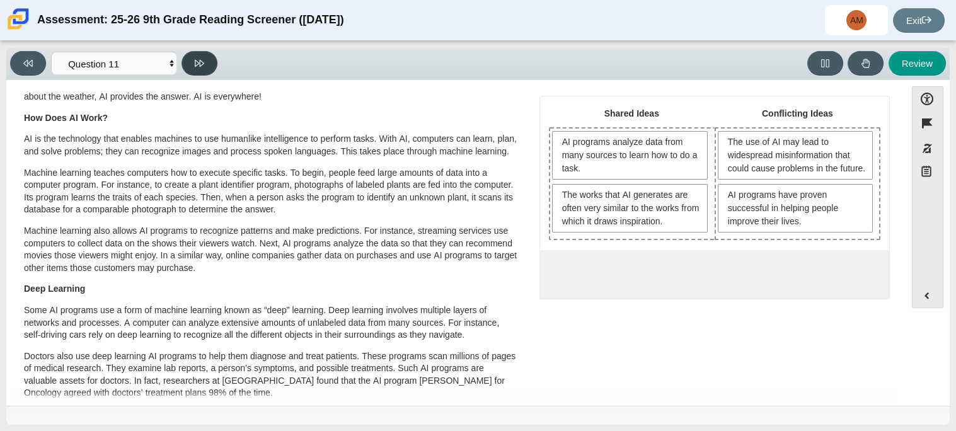
click at [195, 64] on icon at bounding box center [199, 63] width 9 height 9
select select "c3effed4-44ce-4a19-bd96-1787f34e9b4c"
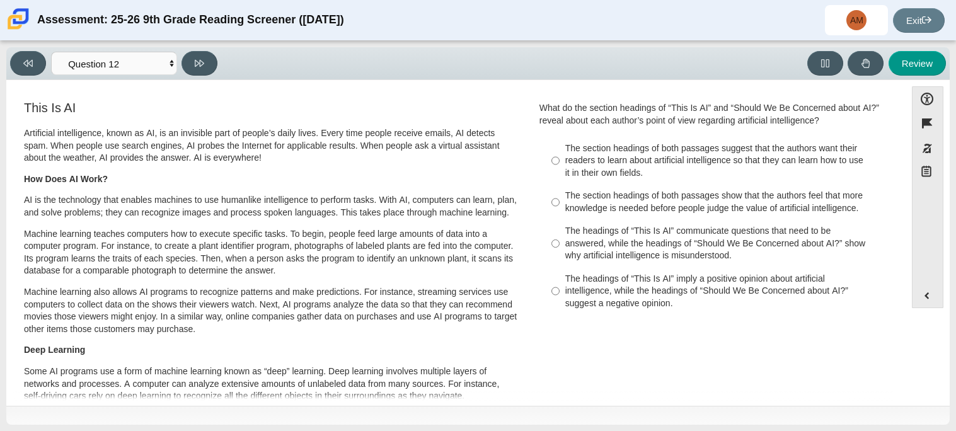
click at [721, 259] on div "The headings of “This Is AI” communicate questions that need to be answered, wh…" at bounding box center [724, 243] width 318 height 37
click at [559, 259] on input "The headings of “This Is AI” communicate questions that need to be answered, wh…" at bounding box center [555, 244] width 8 height 48
radio input "true"
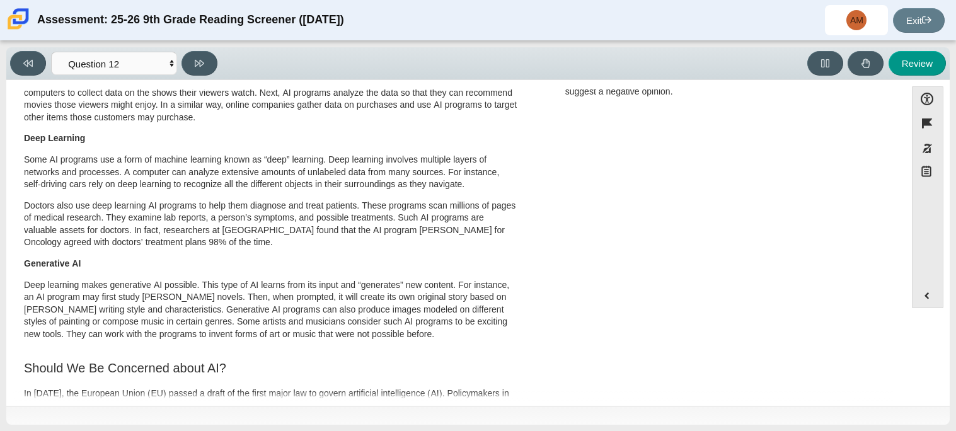
scroll to position [95, 0]
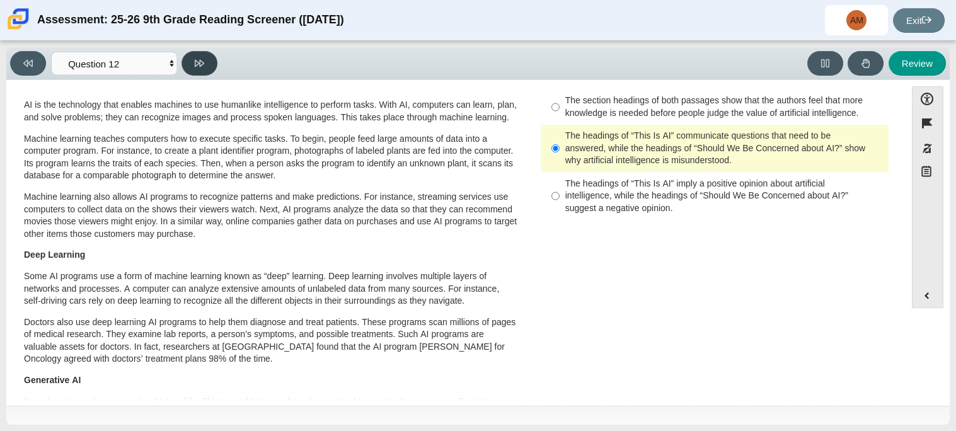
click at [203, 59] on icon at bounding box center [199, 63] width 9 height 9
select select "review"
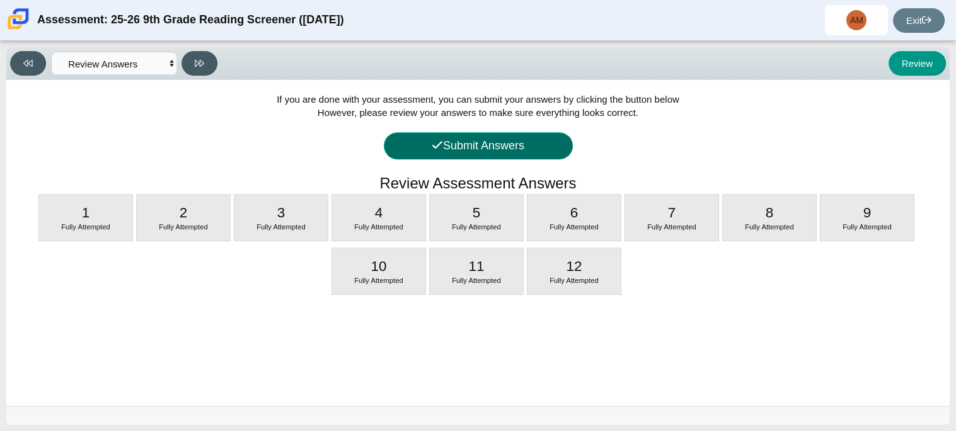
click at [542, 156] on button "Submit Answers" at bounding box center [478, 145] width 189 height 27
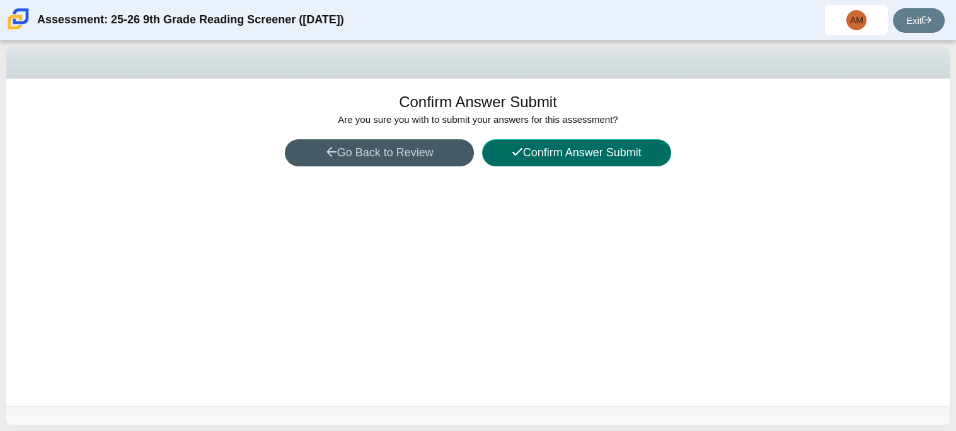
click at [542, 156] on button "Confirm Answer Submit" at bounding box center [576, 152] width 189 height 27
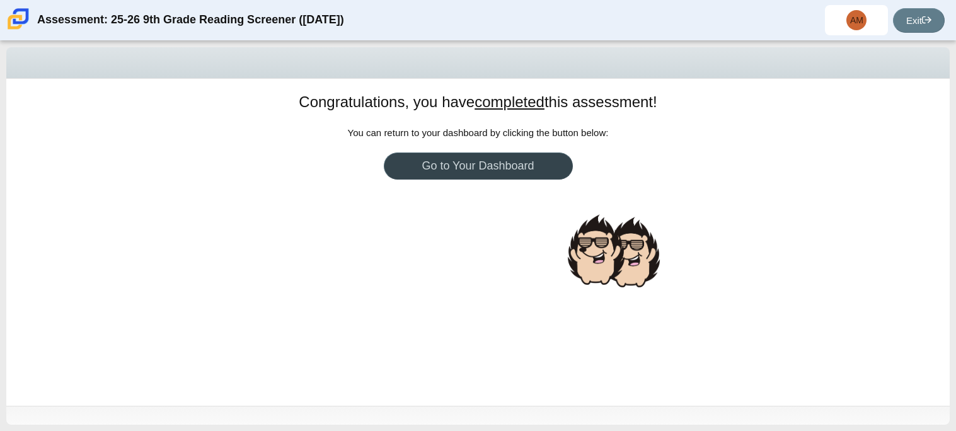
click at [544, 162] on body "Assessment: 25-26 9th Grade Reading Screener (August 2025) AM Adriel Moreno Stu…" at bounding box center [478, 215] width 956 height 431
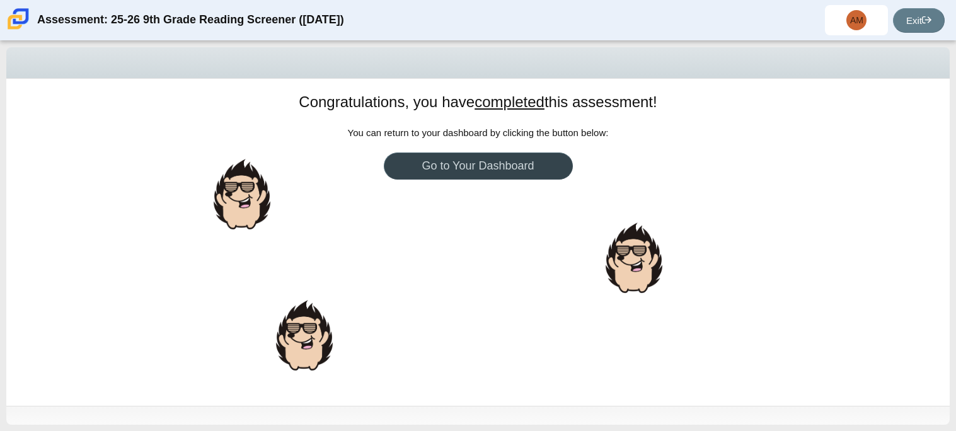
click at [544, 162] on link "Go to Your Dashboard" at bounding box center [478, 165] width 189 height 27
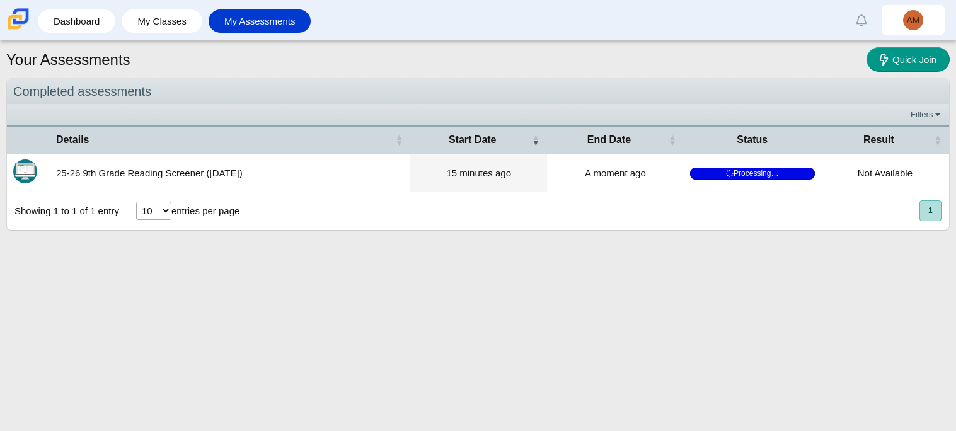
click at [743, 253] on div "Your Assessments Quick Join Completed assessments Filters Show only: Loading… D…" at bounding box center [478, 236] width 956 height 390
click at [135, 287] on div "Your Assessments Quick Join Completed assessments Filters Show only: Loading… D…" at bounding box center [478, 236] width 956 height 390
click at [708, 57] on div "Your Assessments Quick Join" at bounding box center [477, 61] width 943 height 28
drag, startPoint x: 708, startPoint y: 57, endPoint x: 658, endPoint y: 56, distance: 49.8
click at [658, 56] on div "Your Assessments Quick Join" at bounding box center [477, 61] width 943 height 28
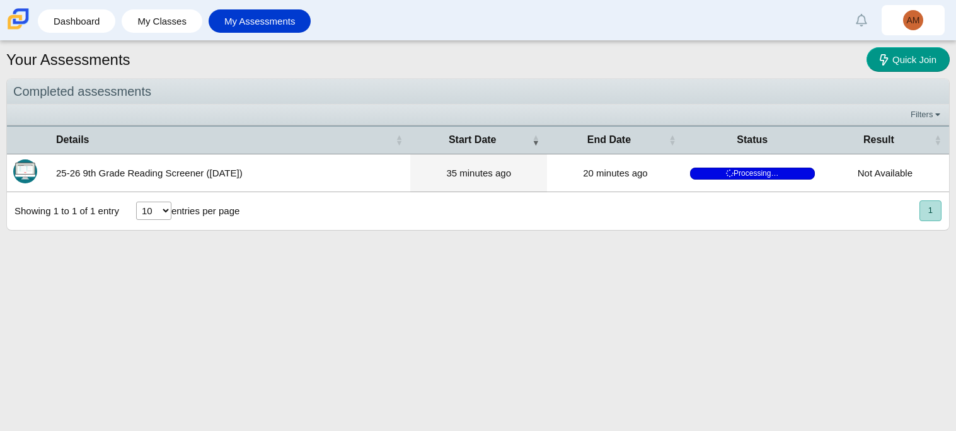
click at [661, 62] on div "Your Assessments Quick Join" at bounding box center [477, 61] width 943 height 28
